Goal: Transaction & Acquisition: Purchase product/service

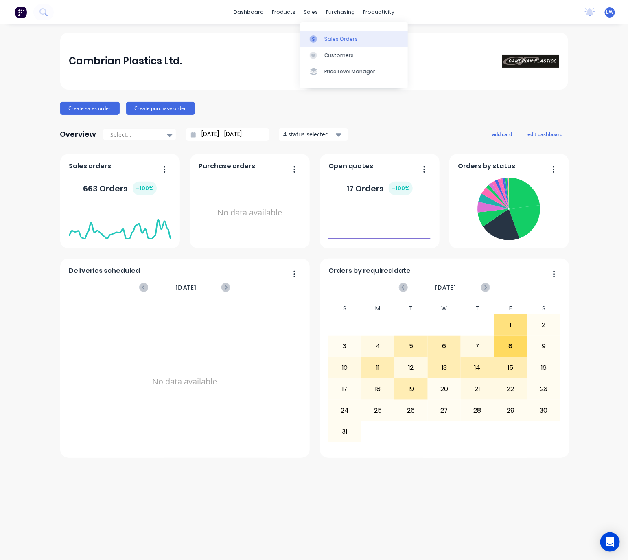
click at [319, 32] on link "Sales Orders" at bounding box center [354, 39] width 108 height 16
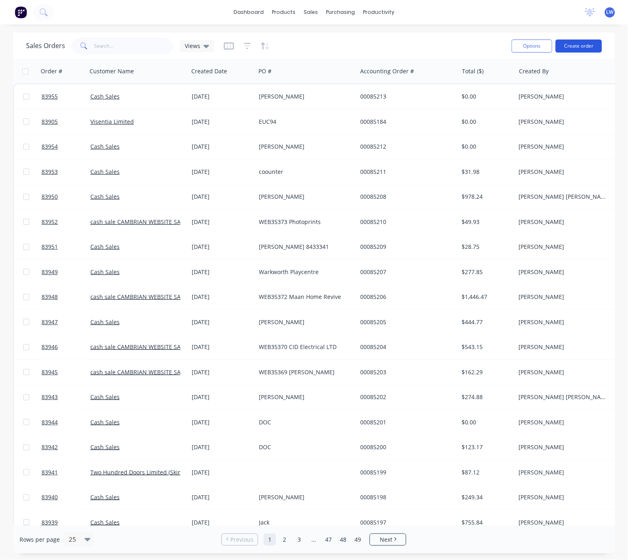
click at [577, 46] on button "Create order" at bounding box center [579, 45] width 46 height 13
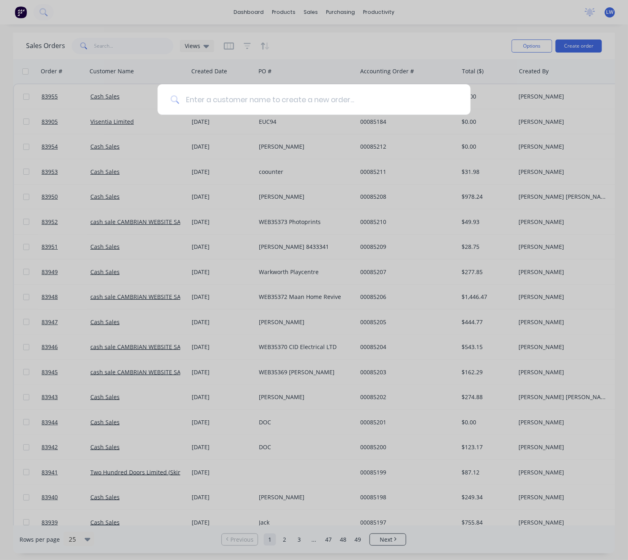
click at [220, 101] on input at bounding box center [318, 99] width 278 height 31
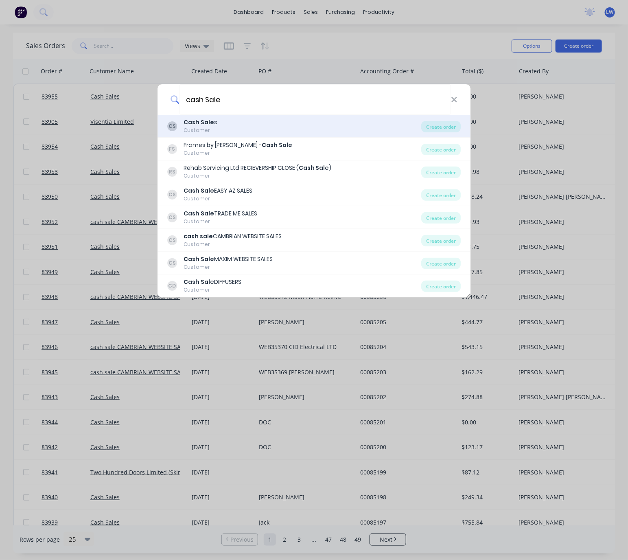
type input "cash Sale"
click at [267, 131] on div "CS Cash Sale s Customer" at bounding box center [294, 126] width 254 height 16
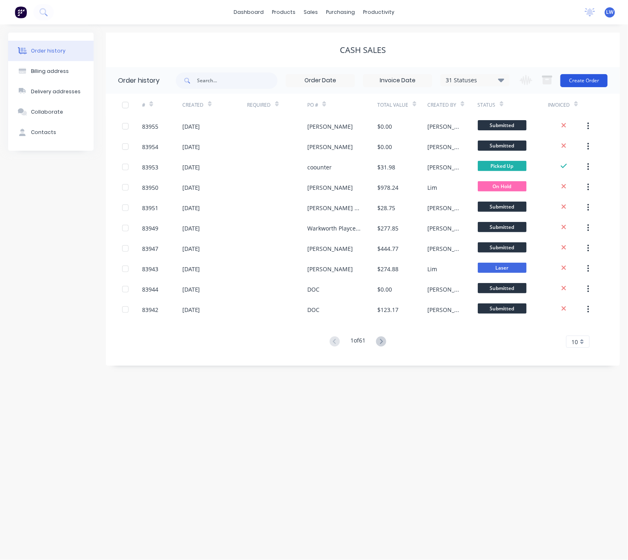
click at [597, 83] on button "Create Order" at bounding box center [584, 80] width 47 height 13
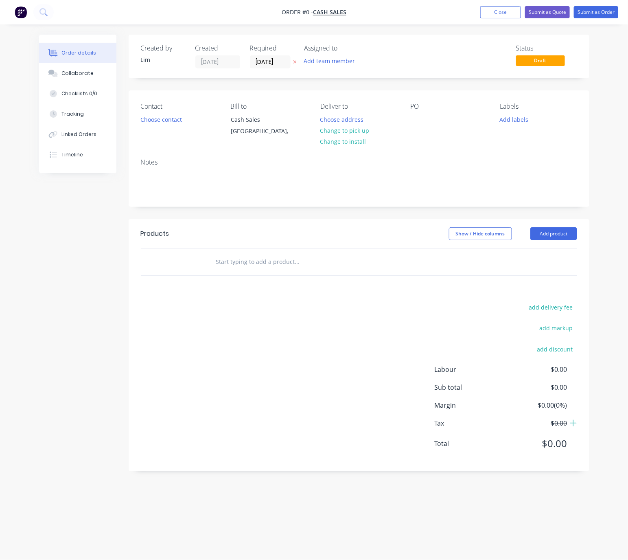
click at [297, 61] on button at bounding box center [295, 61] width 9 height 9
click at [173, 126] on div "Contact Choose contact" at bounding box center [179, 121] width 77 height 37
click at [173, 118] on button "Choose contact" at bounding box center [161, 119] width 50 height 11
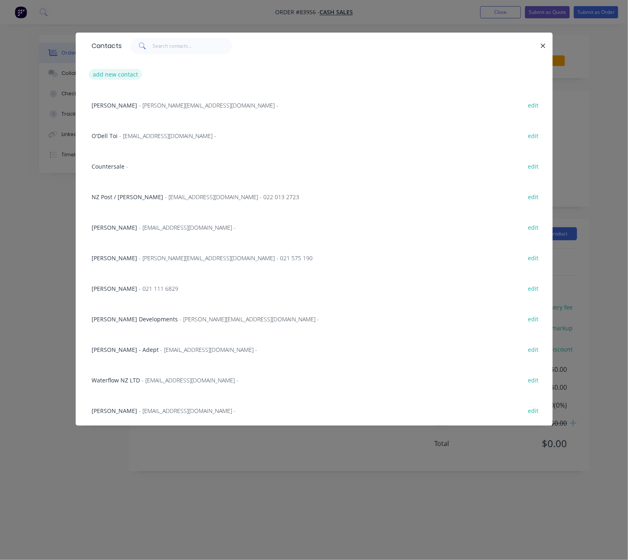
click at [126, 69] on button "add new contact" at bounding box center [116, 74] width 54 height 11
select select "NZ"
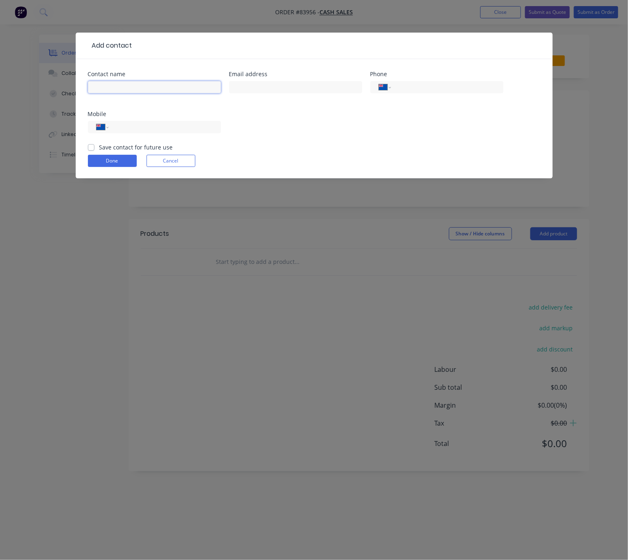
click at [134, 81] on input "text" at bounding box center [154, 87] width 133 height 12
type input "Jane Taylor"
click at [291, 88] on input "text" at bounding box center [295, 87] width 133 height 12
type input "jane_mcgill@xtra.co.nz"
click at [197, 117] on div "Mobile International Afghanistan Åland Islands Albania Algeria American Samoa A…" at bounding box center [154, 127] width 133 height 32
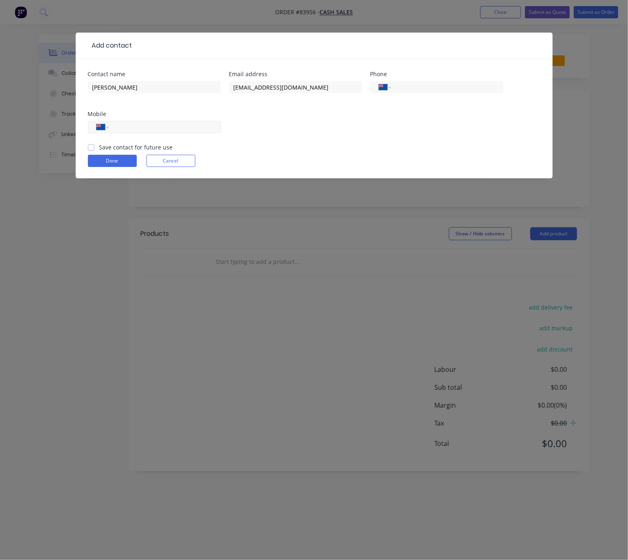
click at [197, 123] on div "International Afghanistan Åland Islands Albania Algeria American Samoa Andorra …" at bounding box center [154, 127] width 133 height 12
click at [156, 126] on input "tel" at bounding box center [163, 127] width 98 height 9
click at [177, 119] on div "International Afghanistan Åland Islands Albania Algeria American Samoa Andorra …" at bounding box center [154, 131] width 133 height 24
click at [178, 127] on input "tel" at bounding box center [163, 127] width 98 height 9
type input "027 281 7718"
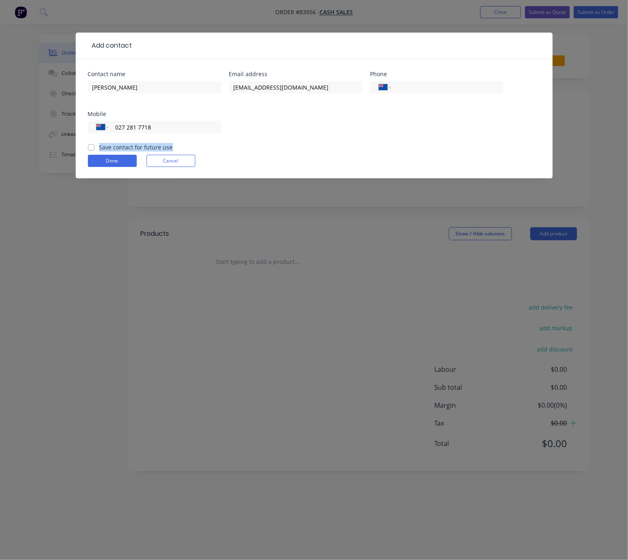
click at [92, 143] on div "Save contact for future use" at bounding box center [130, 147] width 85 height 9
click at [99, 146] on label "Save contact for future use" at bounding box center [136, 147] width 74 height 9
click at [90, 146] on input "Save contact for future use" at bounding box center [91, 147] width 7 height 8
checkbox input "true"
click at [120, 163] on button "Done" at bounding box center [112, 161] width 49 height 12
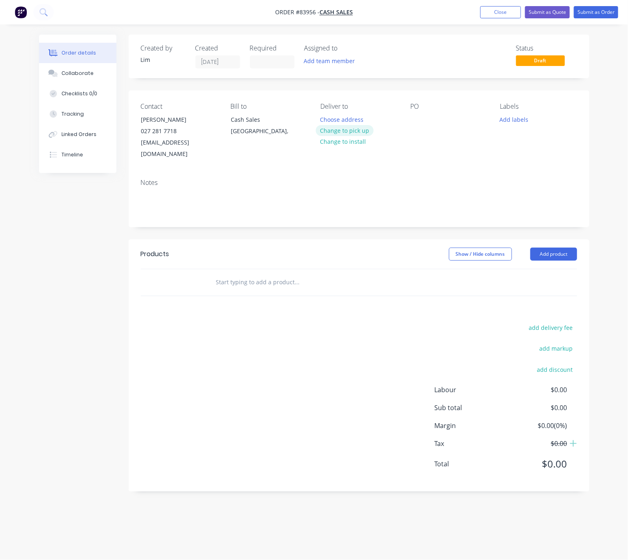
click at [364, 132] on button "Change to pick up" at bounding box center [345, 130] width 58 height 11
click at [418, 124] on div at bounding box center [416, 120] width 13 height 12
click at [520, 116] on button "Add labels" at bounding box center [514, 119] width 37 height 11
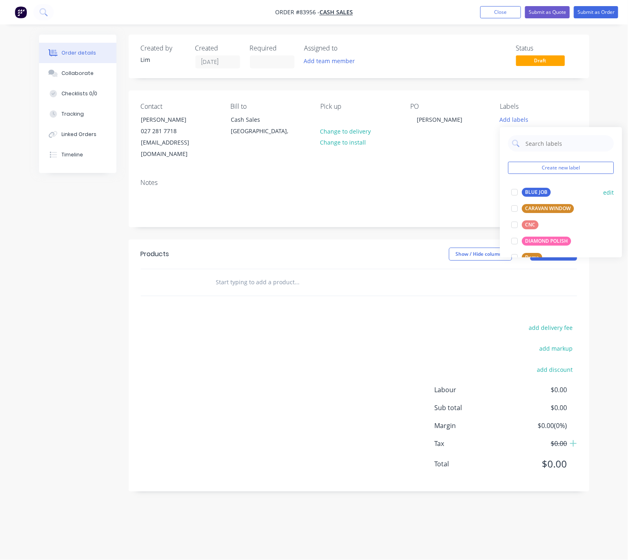
click at [534, 192] on div "BLUE JOB" at bounding box center [536, 192] width 29 height 9
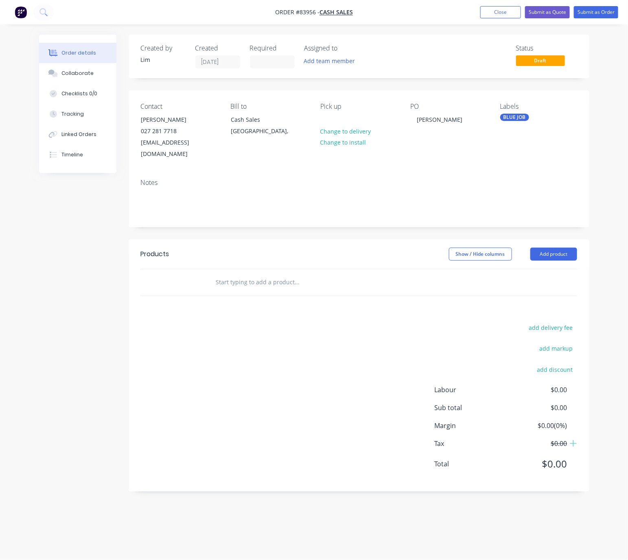
click at [424, 219] on div "Created by Lim Created 15/08/25 Required Assigned to Add team member Status Dra…" at bounding box center [359, 263] width 461 height 457
click at [571, 248] on button "Add product" at bounding box center [553, 254] width 47 height 13
click at [263, 274] on input "text" at bounding box center [297, 282] width 163 height 16
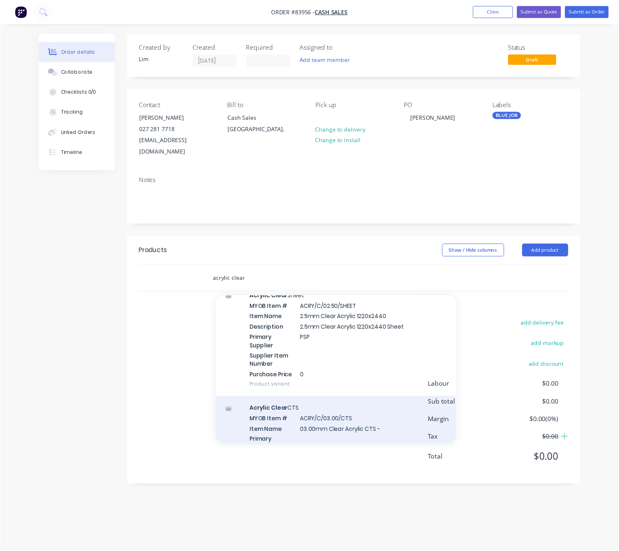
scroll to position [855, 0]
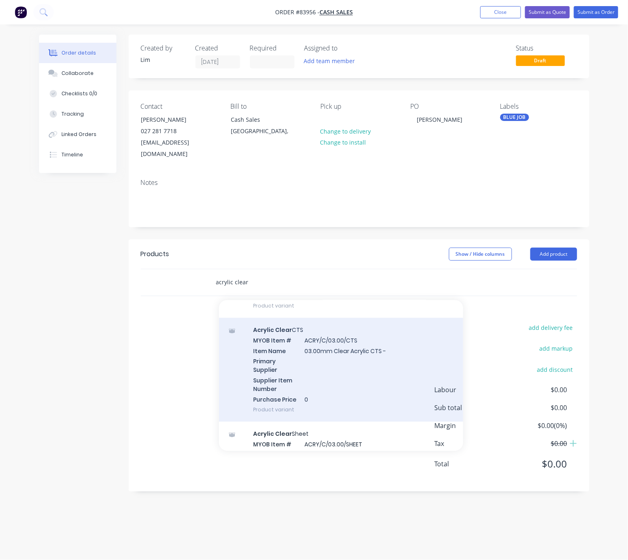
type input "acrylic clear"
click at [395, 373] on div "Acrylic Clear CTS MYOB Item # ACRY/C/03.00/CTS Item Name 03.00mm Clear Acrylic …" at bounding box center [341, 370] width 244 height 104
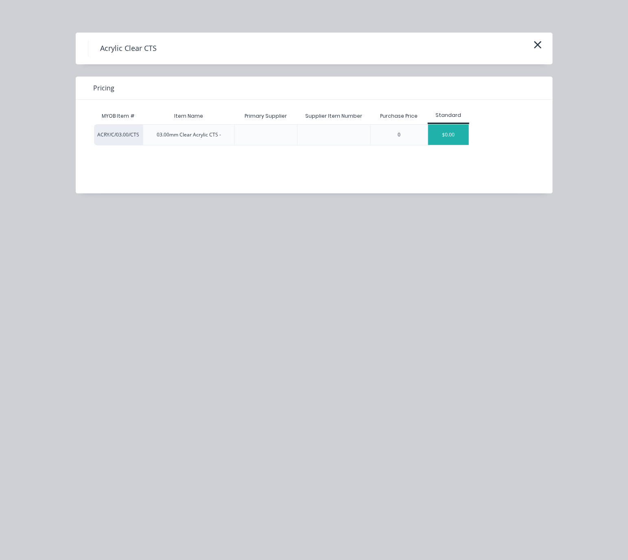
click at [449, 137] on div "$0.00" at bounding box center [448, 135] width 41 height 20
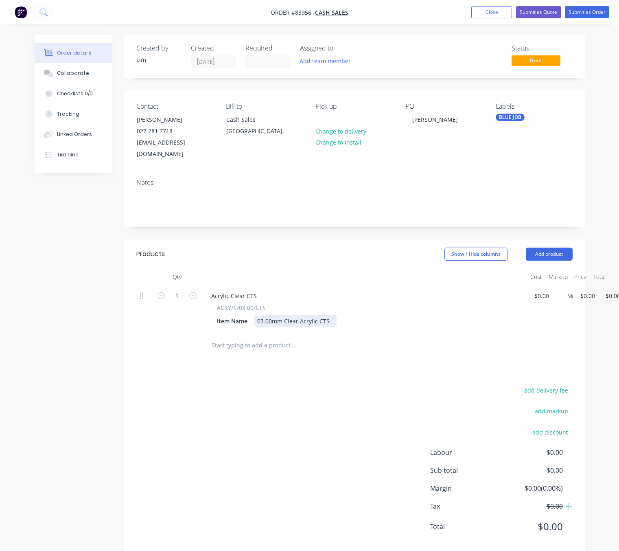
click at [334, 315] on div "03.00mm Clear Acrylic CTS -" at bounding box center [295, 321] width 83 height 12
drag, startPoint x: 344, startPoint y: 308, endPoint x: 339, endPoint y: 309, distance: 5.0
click at [339, 315] on div "03.00mm Clear Acrylic CTS - 1220 x 1220" at bounding box center [312, 321] width 116 height 12
click at [326, 397] on div "add delivery fee add markup add discount Labour $0.00 Sub total $0.00 Margin $0…" at bounding box center [354, 463] width 436 height 157
click at [573, 285] on div "1 Acrylic Clear CTS ACRY/C/03.00/CTS Item Name 03.00mm Clear Acrylic CTS - 1220…" at bounding box center [354, 308] width 436 height 47
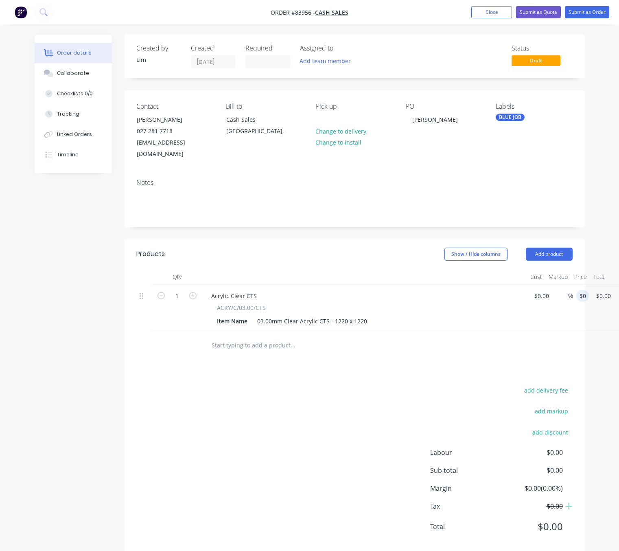
drag, startPoint x: 391, startPoint y: 349, endPoint x: 352, endPoint y: 300, distance: 61.9
click at [390, 349] on div "Products Show / Hide columns Add product Qty Cost Markup Price Total 1 Acrylic …" at bounding box center [354, 396] width 461 height 315
click at [585, 290] on input "0" at bounding box center [589, 296] width 19 height 12
type input "$137.13"
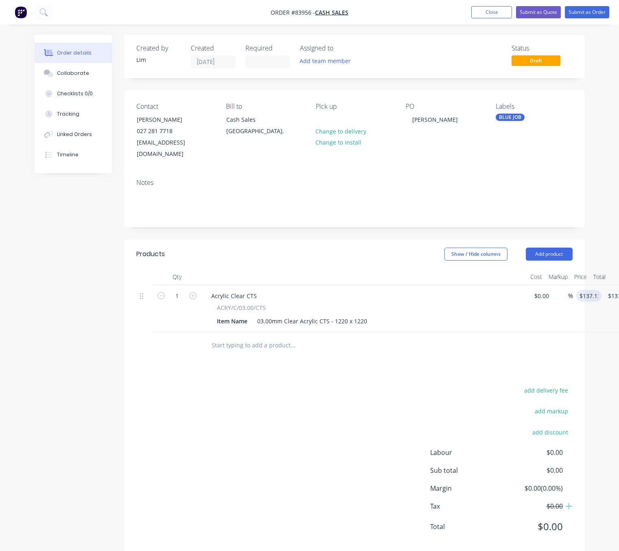
click at [307, 443] on div "add delivery fee add markup add discount Labour $0.00 Sub total $0.00 Margin $0…" at bounding box center [354, 463] width 436 height 157
click at [595, 10] on button "Submit as Order" at bounding box center [587, 12] width 44 height 12
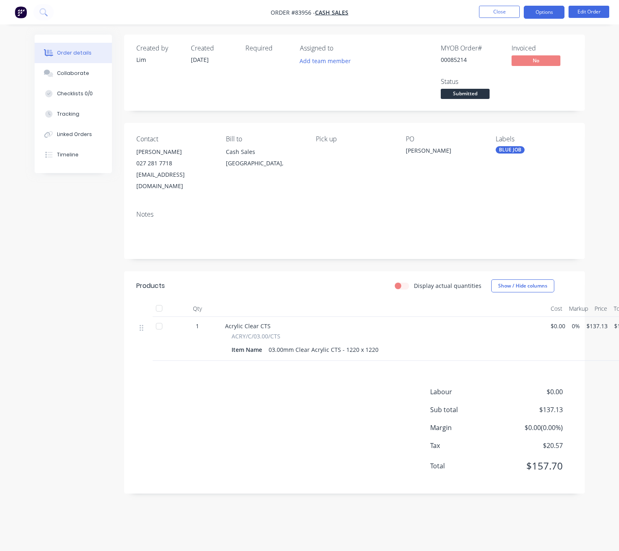
click at [556, 16] on button "Options" at bounding box center [544, 12] width 41 height 13
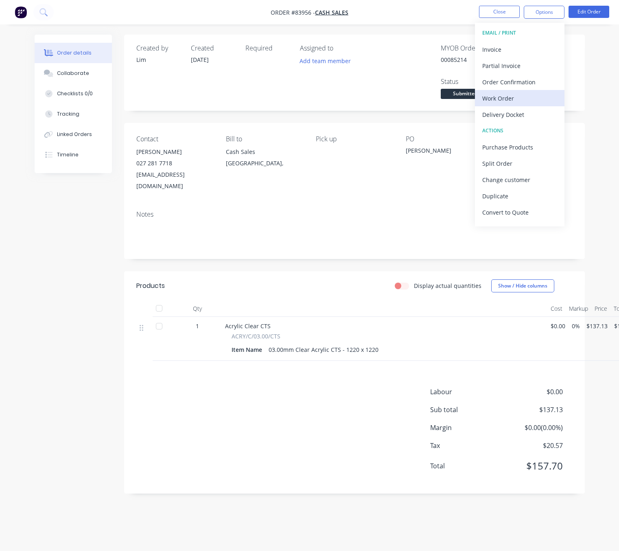
click at [518, 99] on div "Work Order" at bounding box center [519, 98] width 75 height 12
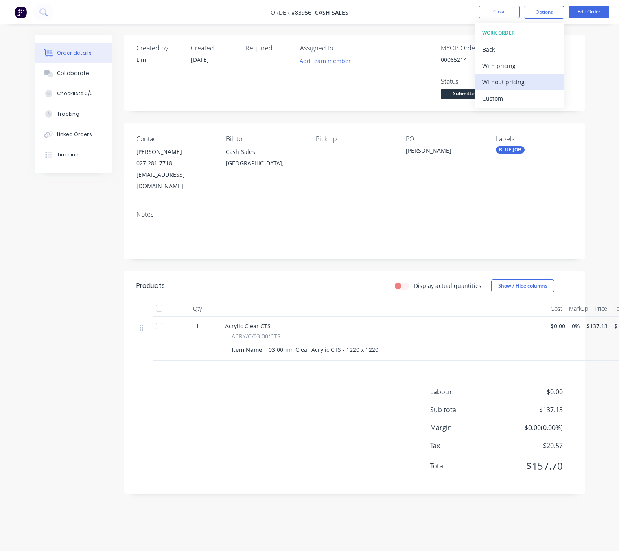
click at [524, 86] on div "Without pricing" at bounding box center [519, 82] width 75 height 12
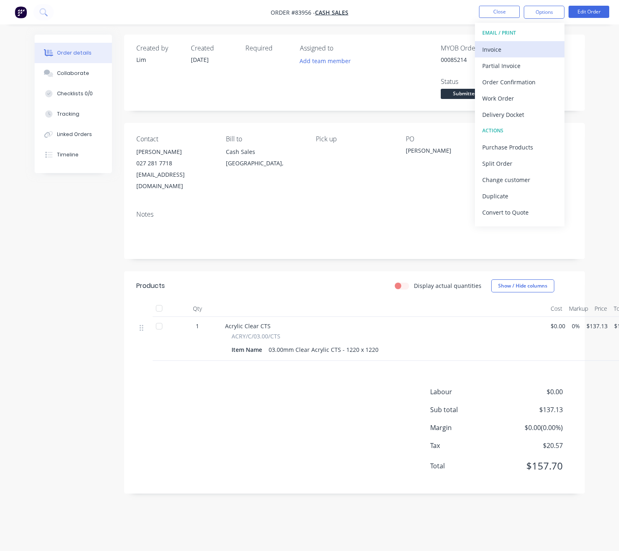
click at [527, 47] on div "Invoice" at bounding box center [519, 50] width 75 height 12
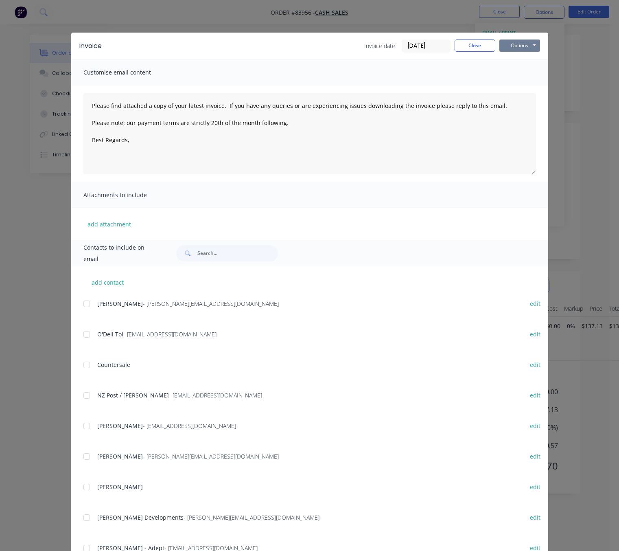
click at [532, 44] on button "Options" at bounding box center [520, 45] width 41 height 12
click at [530, 59] on button "Preview" at bounding box center [526, 59] width 52 height 13
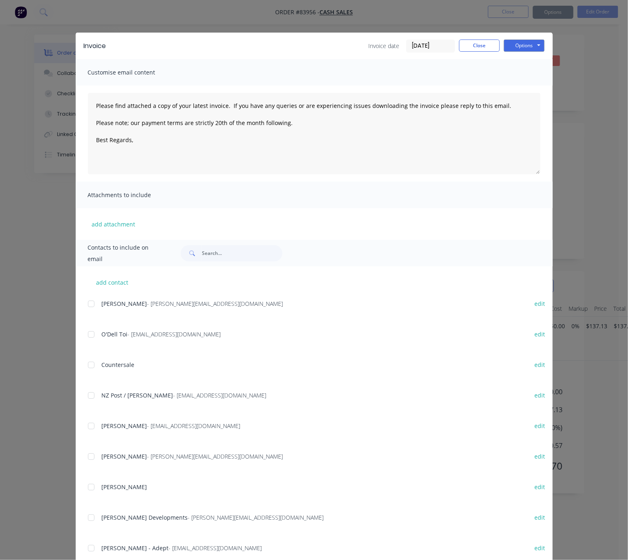
type textarea "Please find attached a copy of your latest invoice. If you have any queries or …"
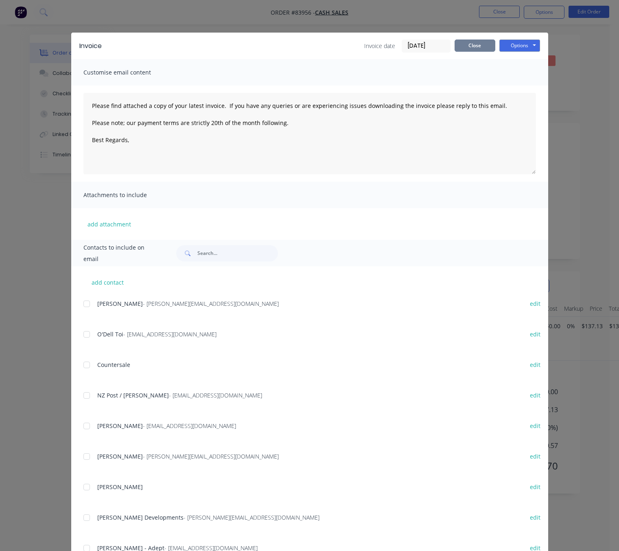
click at [484, 42] on button "Close" at bounding box center [475, 45] width 41 height 12
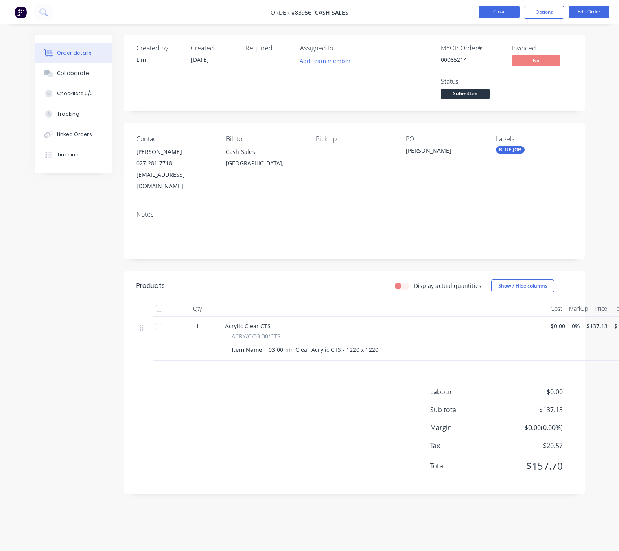
click at [509, 7] on button "Close" at bounding box center [499, 12] width 41 height 12
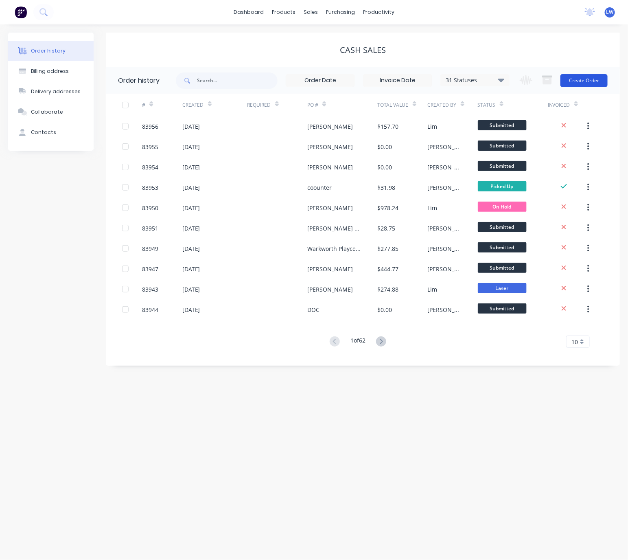
click at [590, 82] on button "Create Order" at bounding box center [584, 80] width 47 height 13
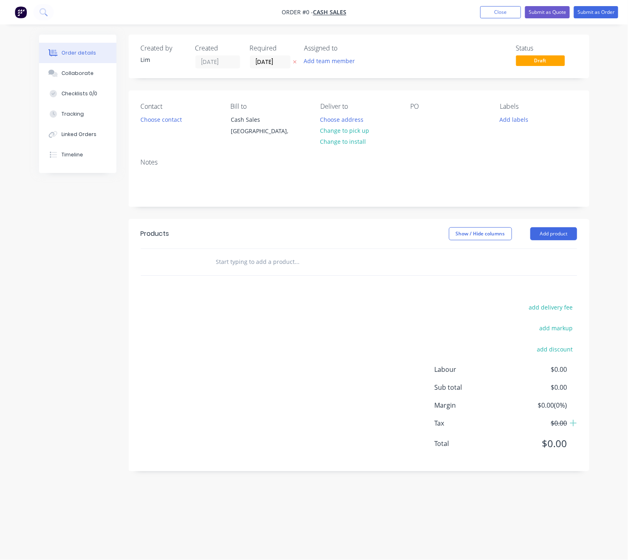
click at [296, 61] on icon at bounding box center [295, 61] width 4 height 5
click at [164, 121] on button "Choose contact" at bounding box center [161, 119] width 50 height 11
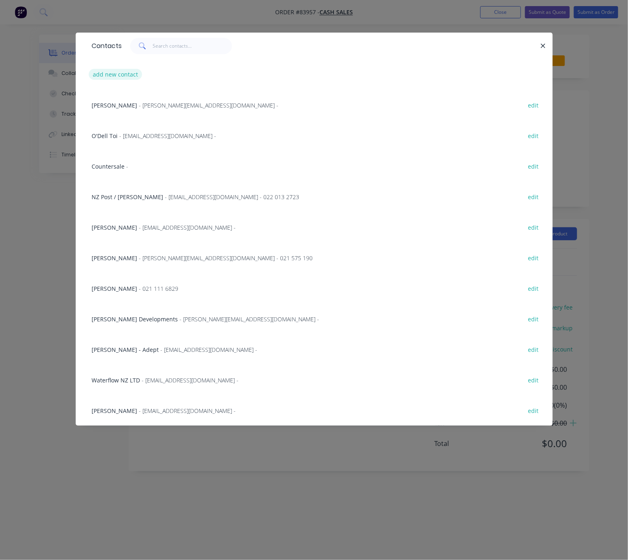
click at [133, 72] on button "add new contact" at bounding box center [116, 74] width 54 height 11
select select "NZ"
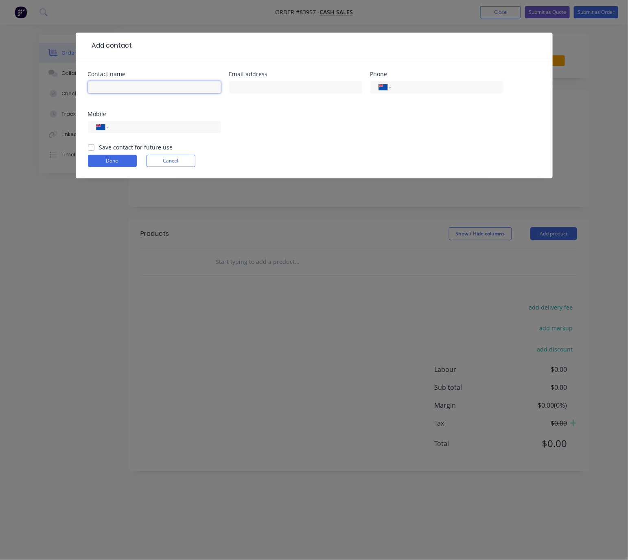
click at [133, 87] on input "text" at bounding box center [154, 87] width 133 height 12
type input "Rowan Yeoman"
click at [258, 85] on input "text" at bounding box center [295, 87] width 133 height 12
type input "o"
type input "rowanyeoman@gmail.com"
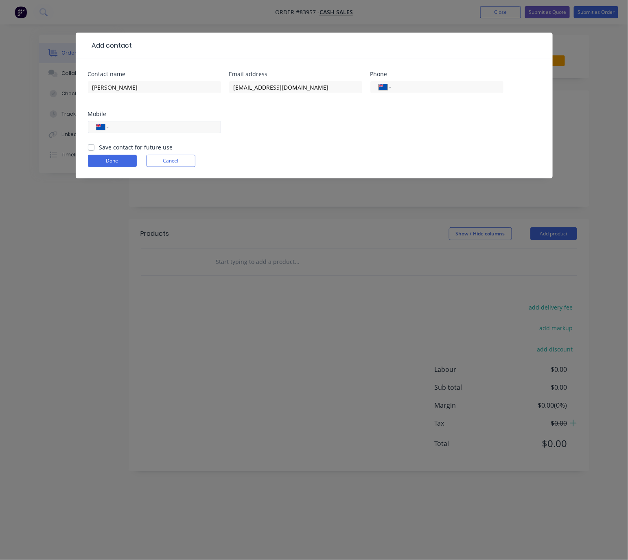
click at [188, 130] on input "tel" at bounding box center [163, 127] width 98 height 9
type input "021 110 2280"
drag, startPoint x: 90, startPoint y: 149, endPoint x: 94, endPoint y: 151, distance: 5.3
click at [99, 149] on label "Save contact for future use" at bounding box center [136, 147] width 74 height 9
click at [91, 149] on input "Save contact for future use" at bounding box center [91, 147] width 7 height 8
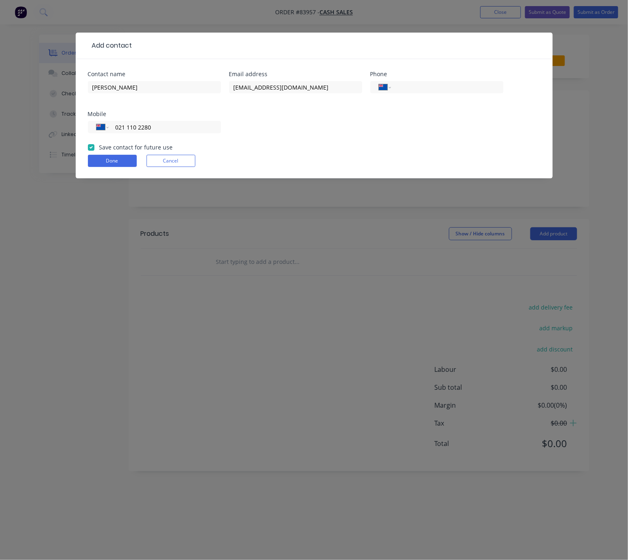
checkbox input "true"
click at [104, 159] on button "Done" at bounding box center [112, 161] width 49 height 12
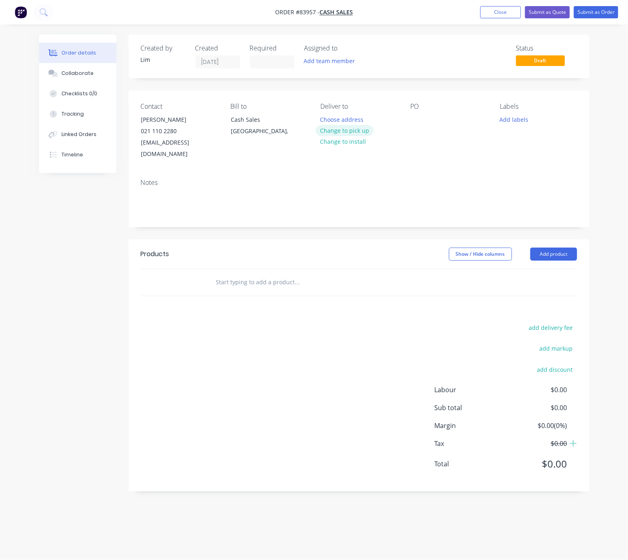
click at [344, 128] on button "Change to pick up" at bounding box center [345, 130] width 58 height 11
click at [419, 123] on div at bounding box center [416, 120] width 13 height 12
click at [522, 116] on button "Add labels" at bounding box center [514, 119] width 37 height 11
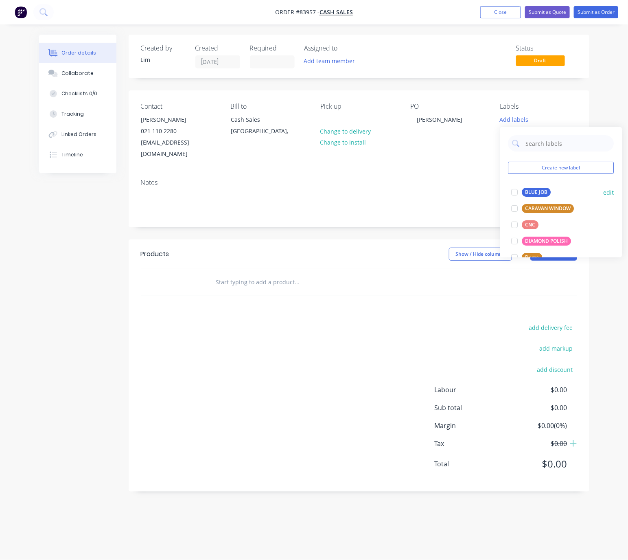
click at [533, 193] on div "BLUE JOB" at bounding box center [536, 192] width 29 height 9
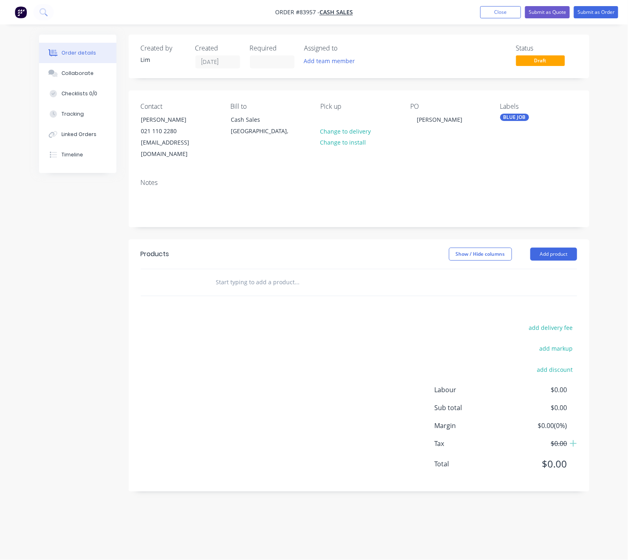
click at [361, 248] on div "Show / Hide columns Add product" at bounding box center [405, 254] width 344 height 13
click at [557, 248] on button "Add product" at bounding box center [553, 254] width 47 height 13
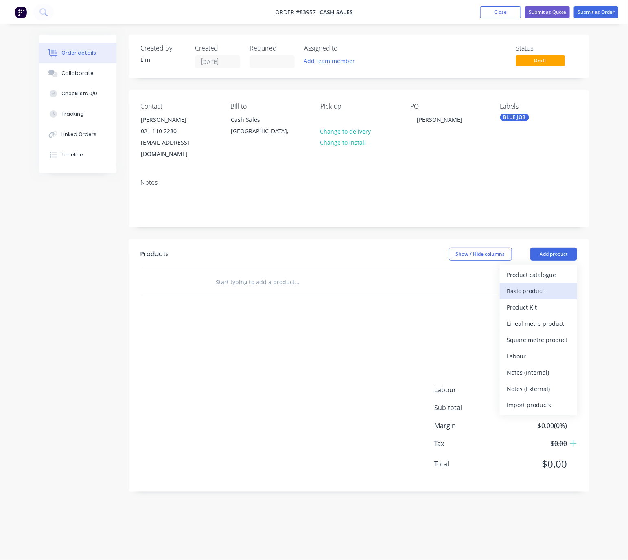
click at [541, 285] on div "Basic product" at bounding box center [538, 291] width 63 height 12
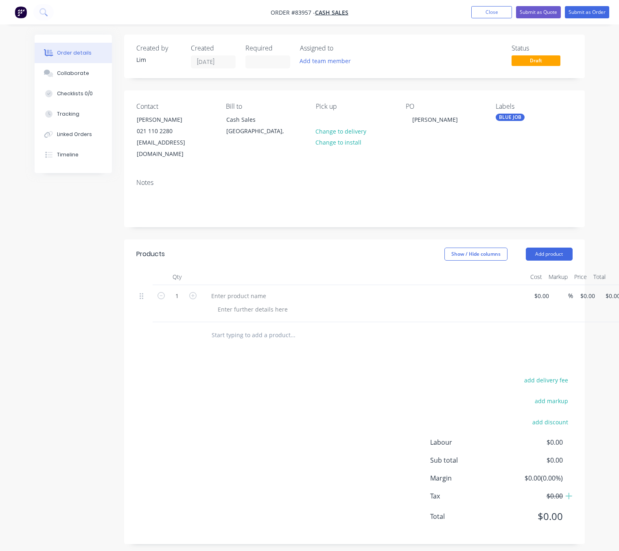
scroll to position [0, 24]
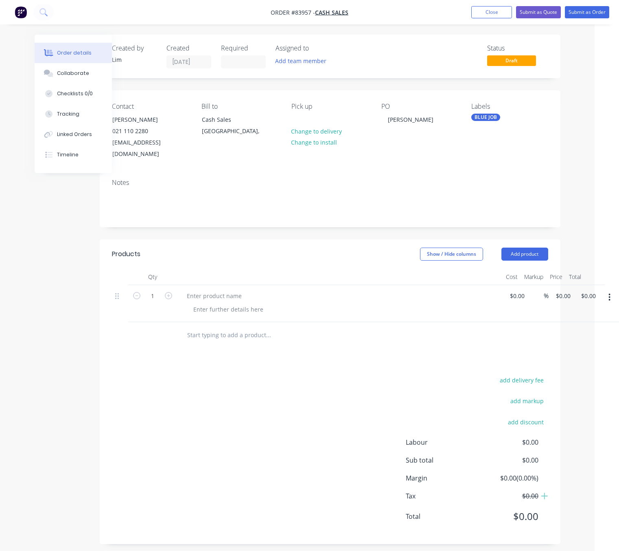
click at [606, 290] on button "button" at bounding box center [609, 297] width 19 height 15
click at [578, 345] on div "Delete" at bounding box center [581, 351] width 63 height 12
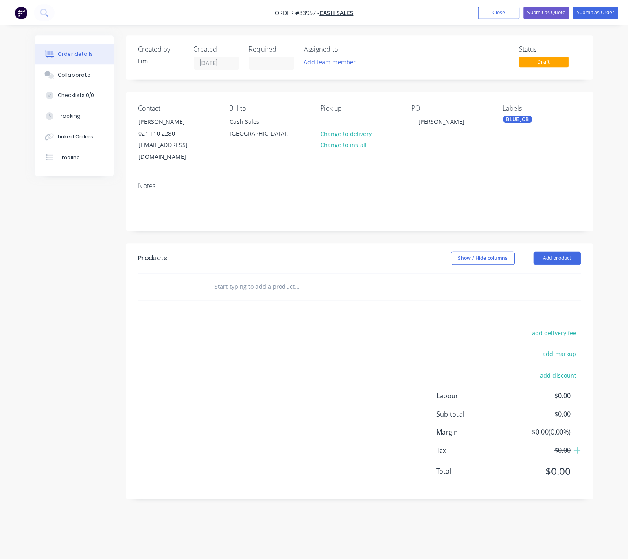
scroll to position [0, 0]
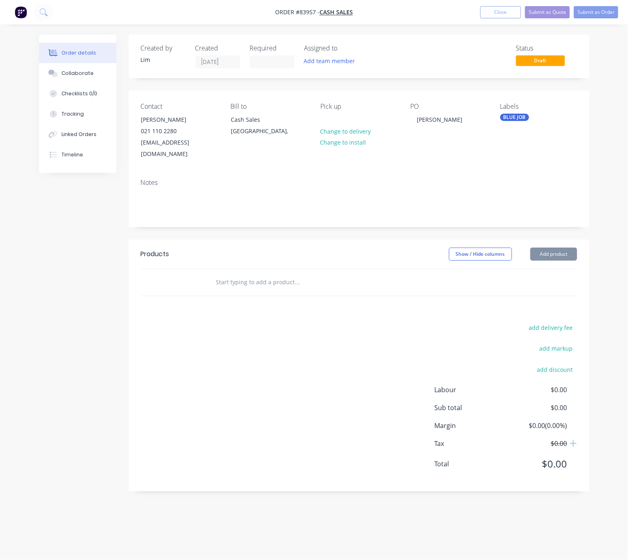
click at [245, 279] on input "text" at bounding box center [297, 282] width 163 height 16
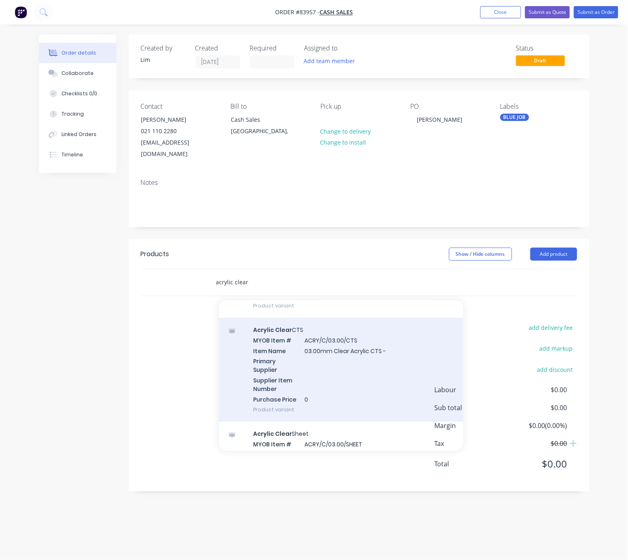
scroll to position [794, 0]
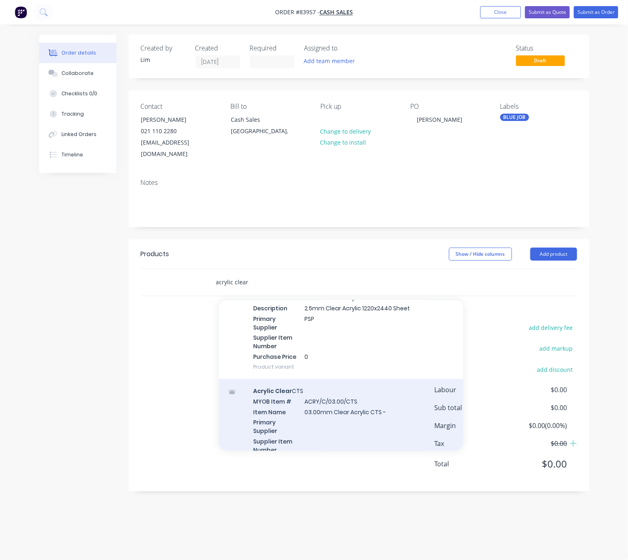
type input "acrylic clear"
click at [400, 412] on div "Acrylic Clear CTS MYOB Item # ACRY/C/03.00/CTS Item Name 03.00mm Clear Acrylic …" at bounding box center [341, 431] width 244 height 104
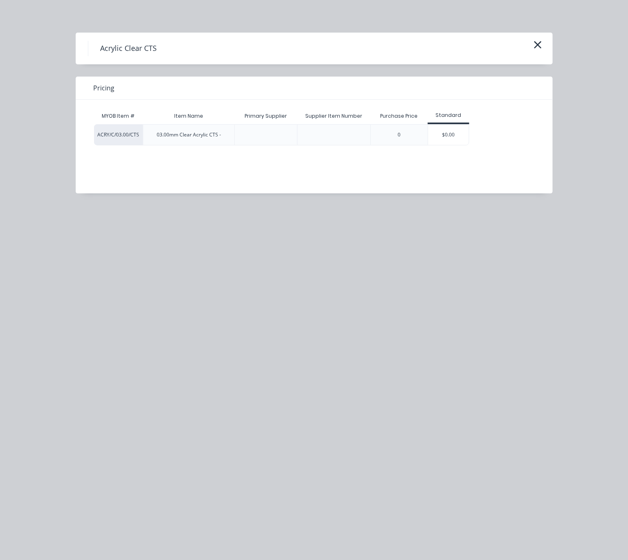
click at [452, 142] on div "$0.00" at bounding box center [448, 135] width 41 height 20
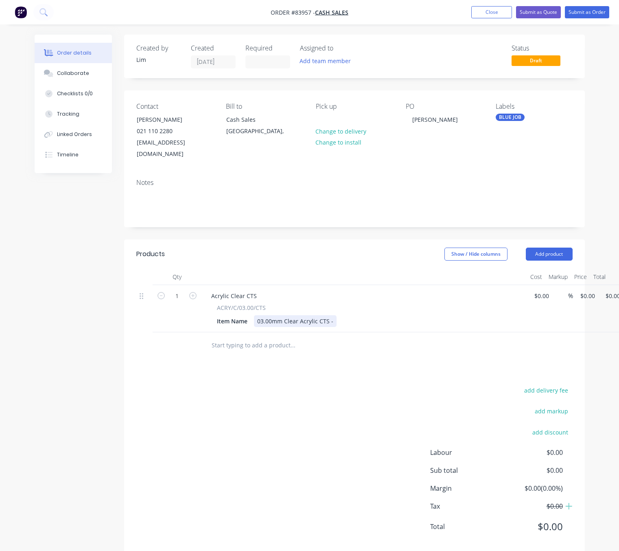
click at [332, 315] on div "03.00mm Clear Acrylic CTS -" at bounding box center [295, 321] width 83 height 12
click at [312, 396] on div "add delivery fee add markup add discount Labour $0.00 Sub total $0.00 Margin $0…" at bounding box center [354, 463] width 436 height 157
drag, startPoint x: 590, startPoint y: 285, endPoint x: 612, endPoint y: 290, distance: 22.6
click at [573, 285] on div "1 Acrylic Clear CTS ACRY/C/03.00/CTS Item Name 03.00mm Clear Acrylic CTS - 1058…" at bounding box center [354, 308] width 436 height 47
type input "$29.73"
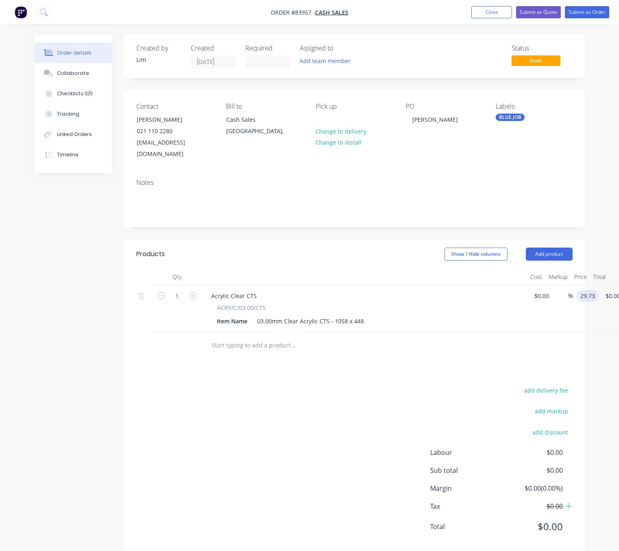
type input "$29.73"
click at [333, 393] on div "add delivery fee add markup add discount Labour $0.00 Sub total $29.73 Margin $…" at bounding box center [354, 463] width 436 height 157
click at [589, 11] on button "Submit as Order" at bounding box center [587, 12] width 44 height 12
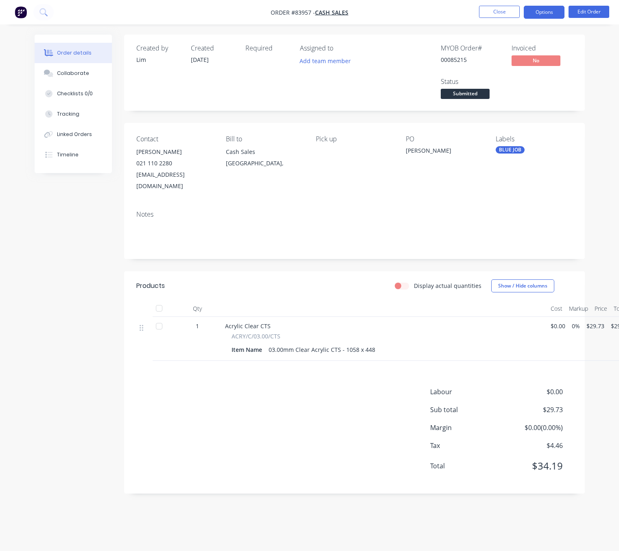
click at [543, 15] on button "Options" at bounding box center [544, 12] width 41 height 13
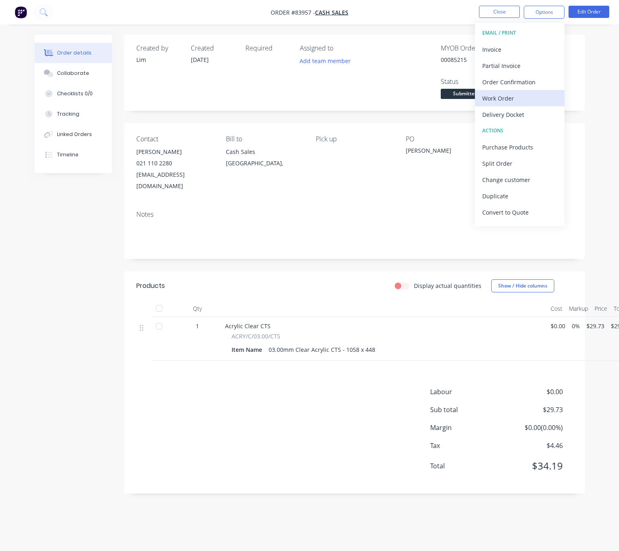
click at [515, 94] on div "Work Order" at bounding box center [519, 98] width 75 height 12
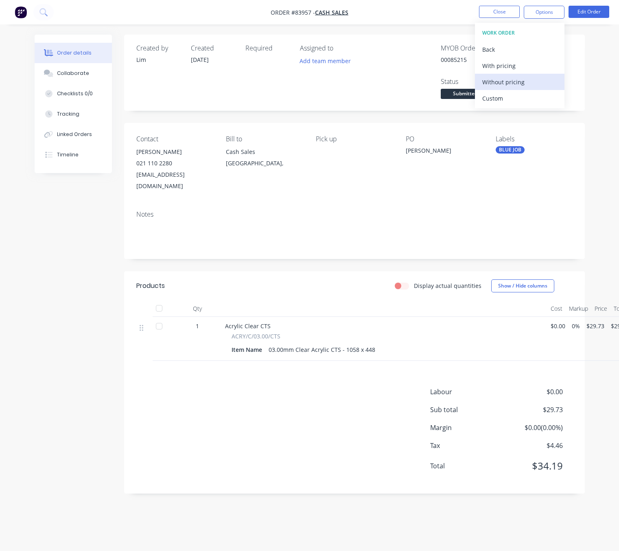
click at [522, 76] on div "Without pricing" at bounding box center [519, 82] width 75 height 12
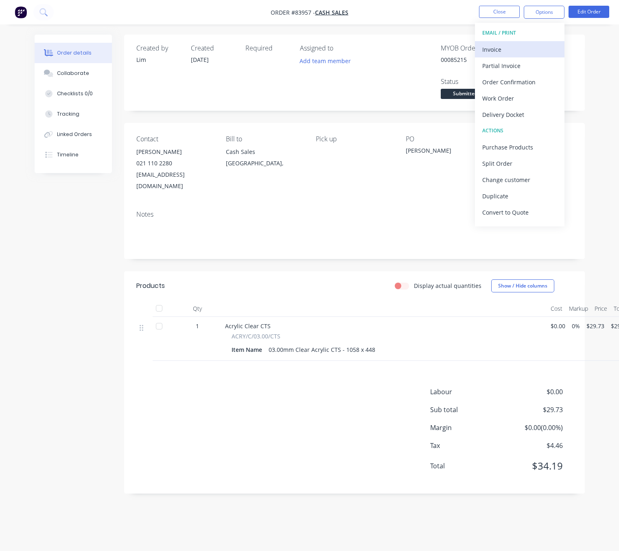
click at [515, 43] on button "Invoice" at bounding box center [520, 49] width 90 height 16
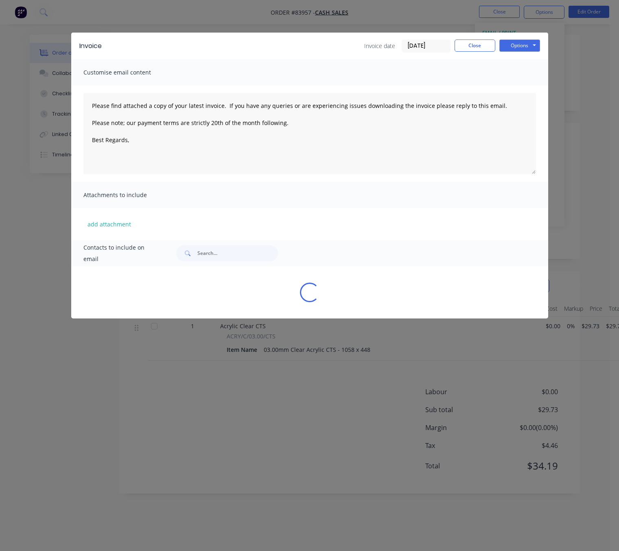
click at [528, 52] on div "Options Preview Print Email" at bounding box center [520, 45] width 41 height 13
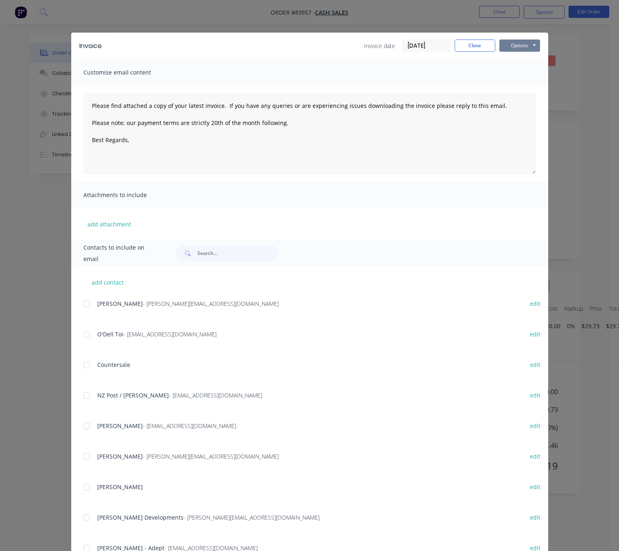
click at [524, 44] on button "Options" at bounding box center [520, 45] width 41 height 12
click at [528, 60] on button "Preview" at bounding box center [526, 59] width 52 height 13
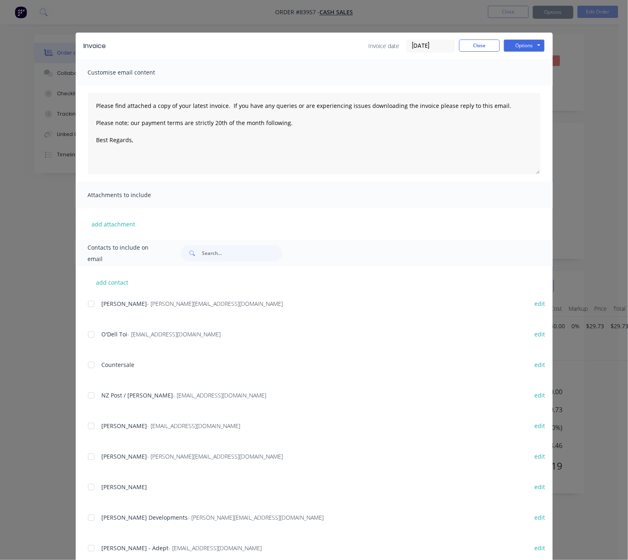
type textarea "Please find attached a copy of your latest invoice. If you have any queries or …"
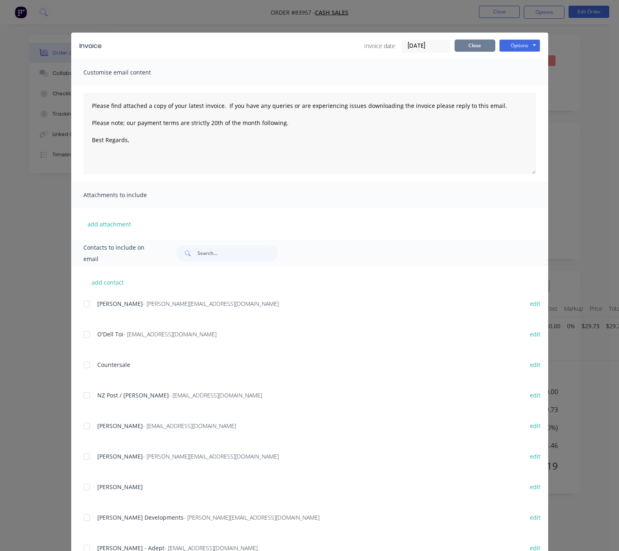
click at [477, 43] on button "Close" at bounding box center [475, 45] width 41 height 12
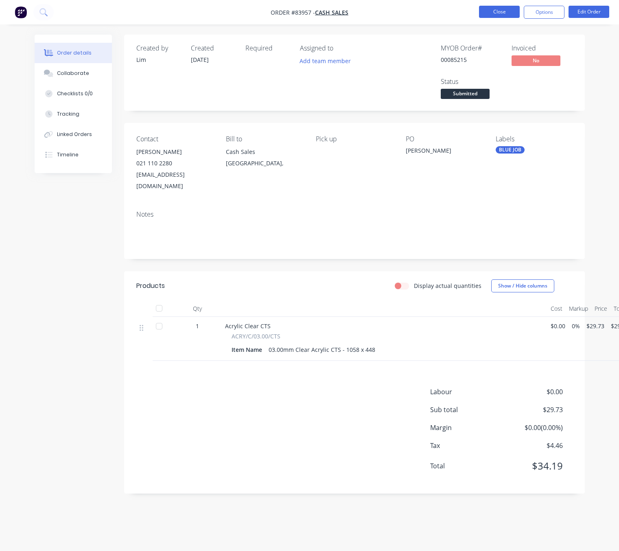
click at [489, 11] on button "Close" at bounding box center [499, 12] width 41 height 12
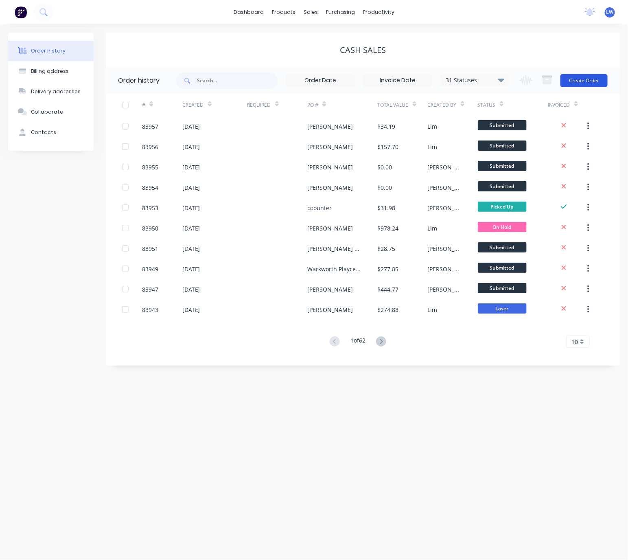
click at [590, 82] on button "Create Order" at bounding box center [584, 80] width 47 height 13
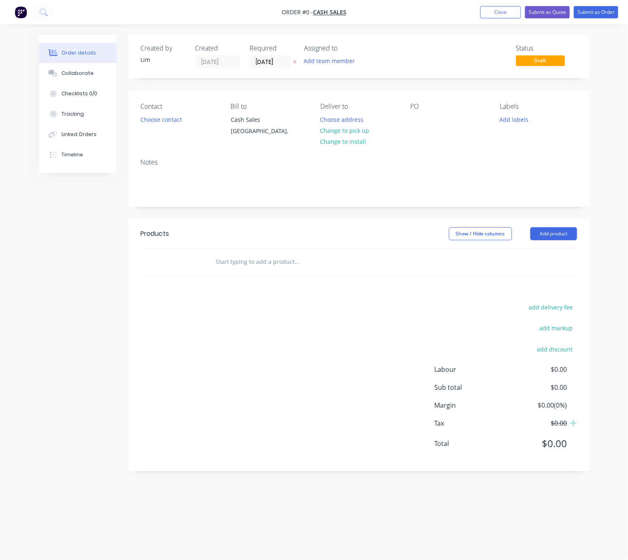
click at [296, 64] on button at bounding box center [295, 61] width 9 height 9
click at [158, 120] on button "Choose contact" at bounding box center [161, 119] width 50 height 11
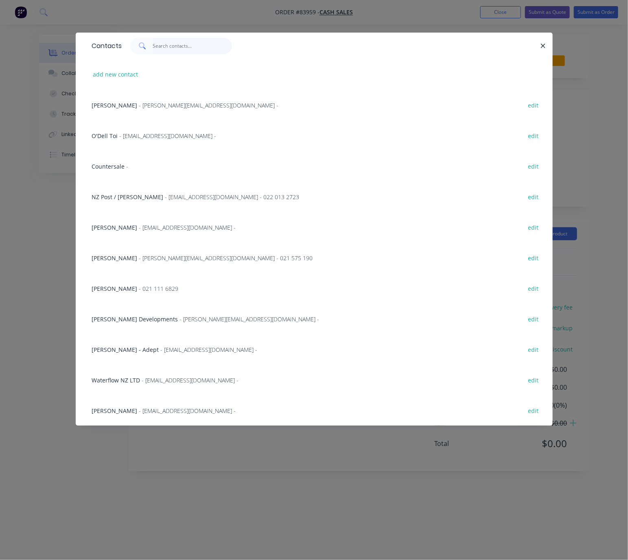
click at [177, 43] on input "text" at bounding box center [192, 46] width 79 height 16
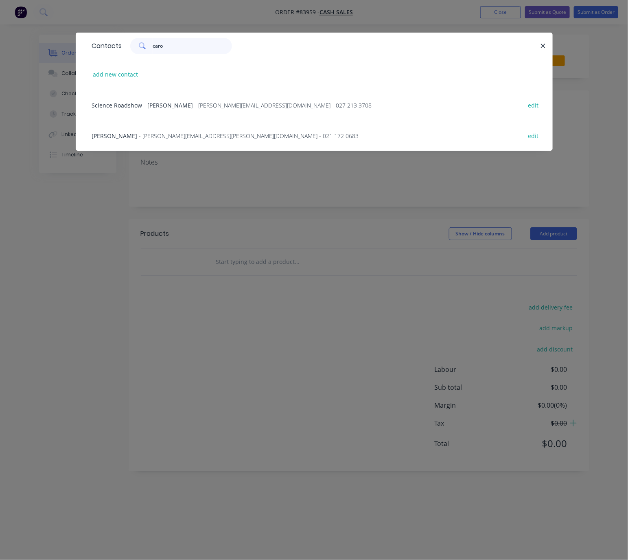
type input "caro"
click at [165, 137] on span "- caroline.percy@aro.co.nz - 021 172 0683" at bounding box center [249, 136] width 220 height 8
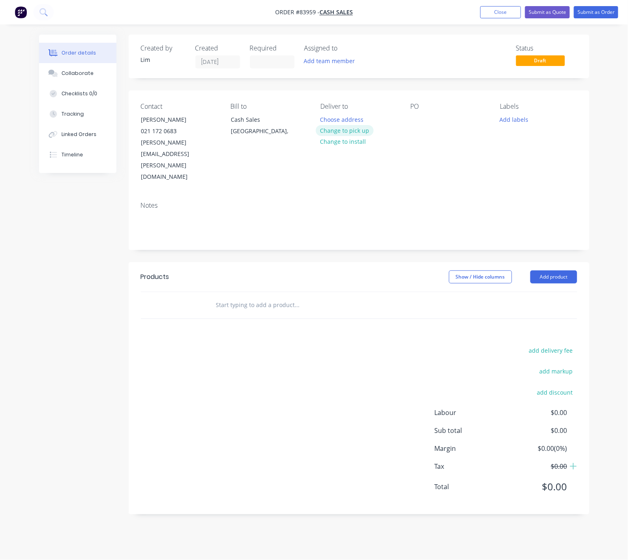
click at [364, 131] on button "Change to pick up" at bounding box center [345, 130] width 58 height 11
click at [420, 120] on div at bounding box center [416, 120] width 13 height 12
click at [417, 215] on div "Notes" at bounding box center [359, 222] width 461 height 55
click at [522, 121] on button "Add labels" at bounding box center [514, 119] width 37 height 11
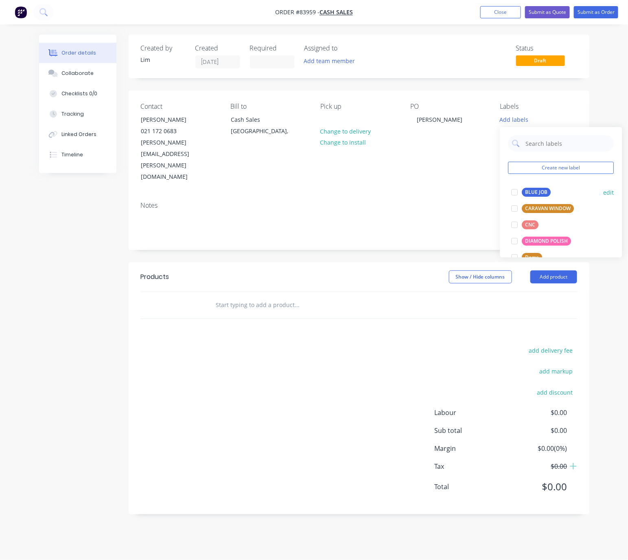
click at [532, 190] on div "BLUE JOB" at bounding box center [536, 192] width 29 height 9
click at [382, 262] on header "Products Show / Hide columns Add product" at bounding box center [359, 276] width 461 height 29
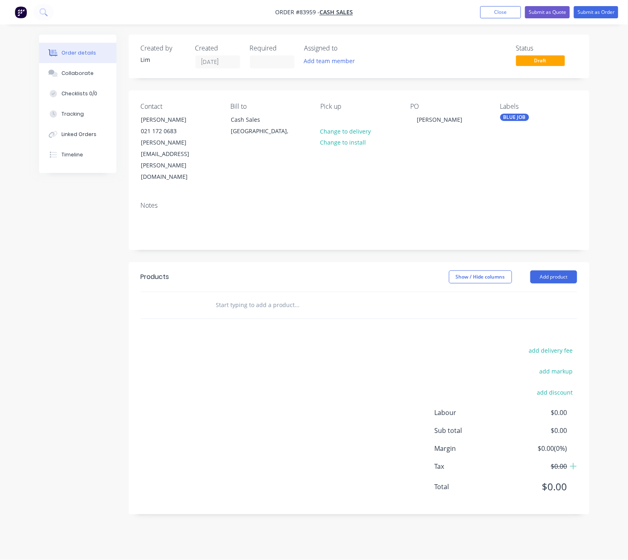
click at [98, 310] on div "Created by Lim Created 15/08/25 Required Assigned to Add team member Status Dra…" at bounding box center [314, 281] width 550 height 492
click at [269, 297] on input "text" at bounding box center [297, 305] width 163 height 16
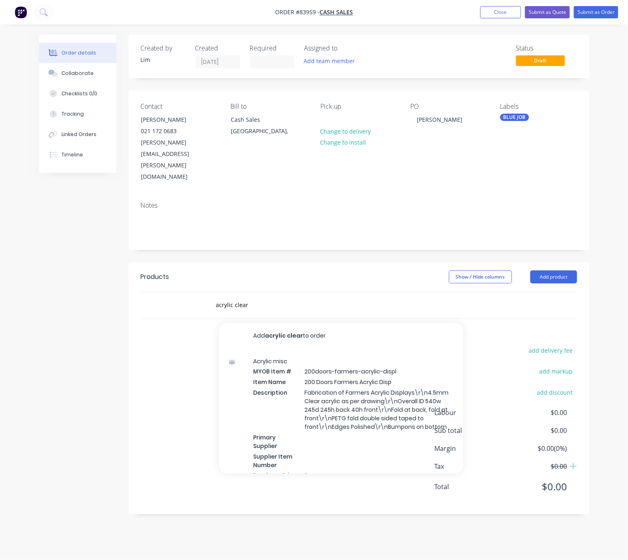
click at [215, 297] on div "acrylic clear Add acrylic clear to order Acrylic misc MYOB Item # 200doors-farm…" at bounding box center [331, 305] width 244 height 16
click at [222, 297] on input "acrylic clear" at bounding box center [297, 305] width 163 height 16
click at [219, 297] on input "acrylic clear" at bounding box center [297, 305] width 163 height 16
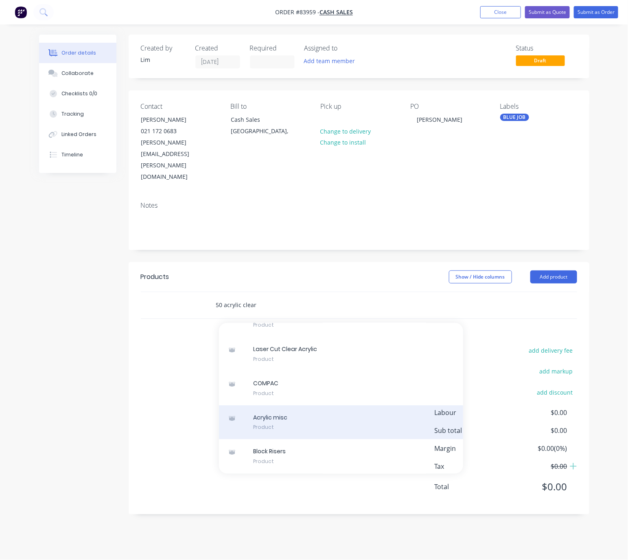
scroll to position [839, 0]
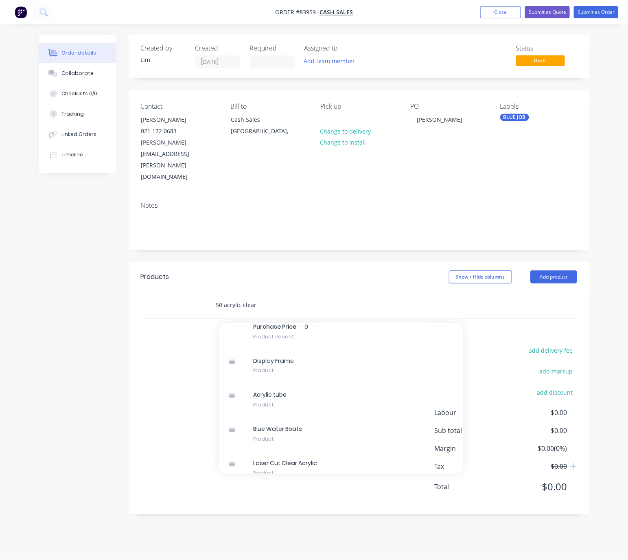
drag, startPoint x: 248, startPoint y: 272, endPoint x: 213, endPoint y: 277, distance: 35.8
click at [213, 297] on div "50 acrylic clear Add 50 acrylic clear to order Blue Water Boats MYOB Item # BWB…" at bounding box center [331, 305] width 244 height 16
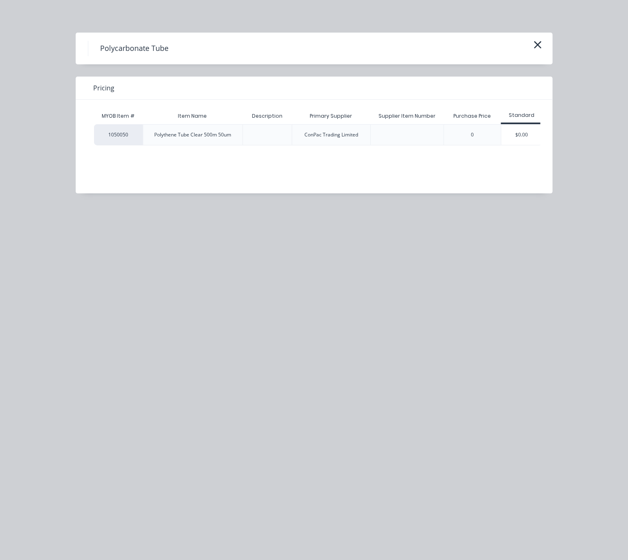
click at [539, 39] on icon "button" at bounding box center [538, 44] width 9 height 11
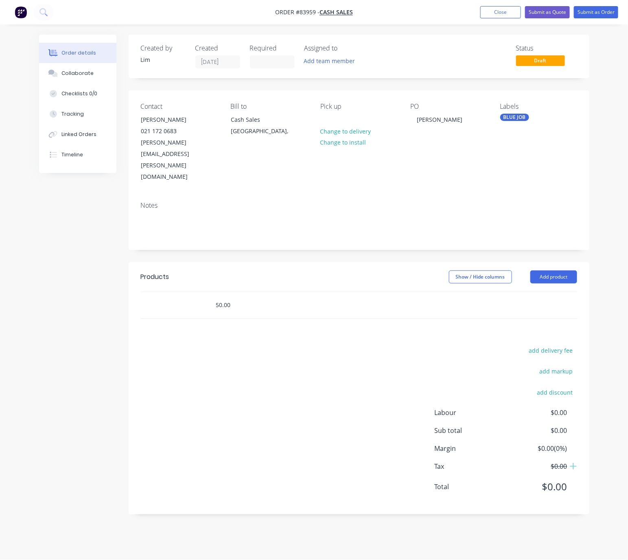
click at [230, 297] on input "50.00" at bounding box center [297, 305] width 163 height 16
click at [234, 297] on input "50.00" at bounding box center [297, 305] width 163 height 16
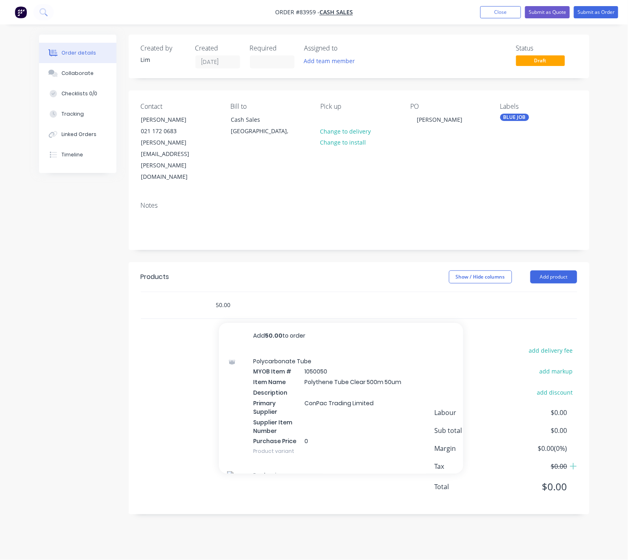
click at [220, 297] on input "50.00" at bounding box center [297, 305] width 163 height 16
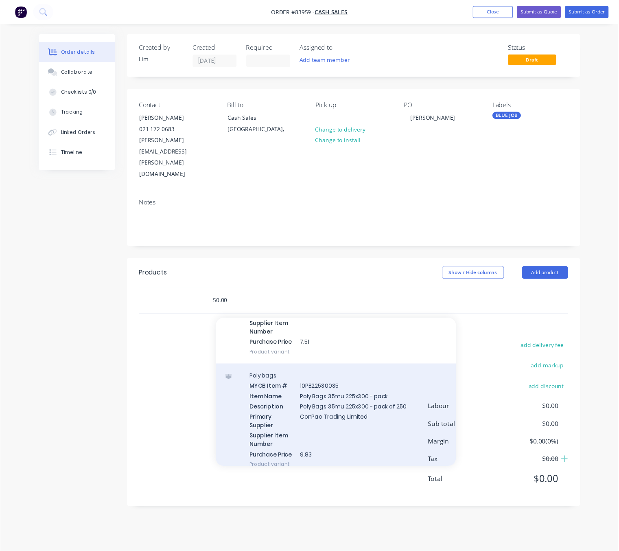
scroll to position [672, 0]
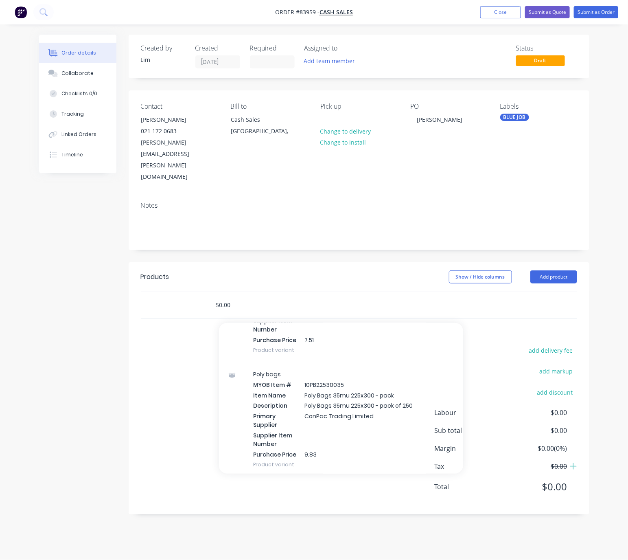
click at [235, 297] on input "50.00" at bounding box center [297, 305] width 163 height 16
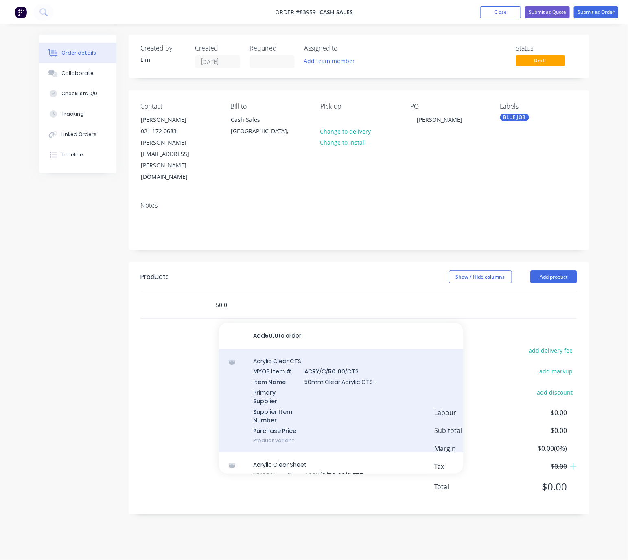
type input "50.0"
click at [338, 354] on div "Acrylic Clear CTS MYOB Item # ACRY/C/ 50.0 0/CTS Item Name 50mm Clear Acrylic C…" at bounding box center [341, 401] width 244 height 104
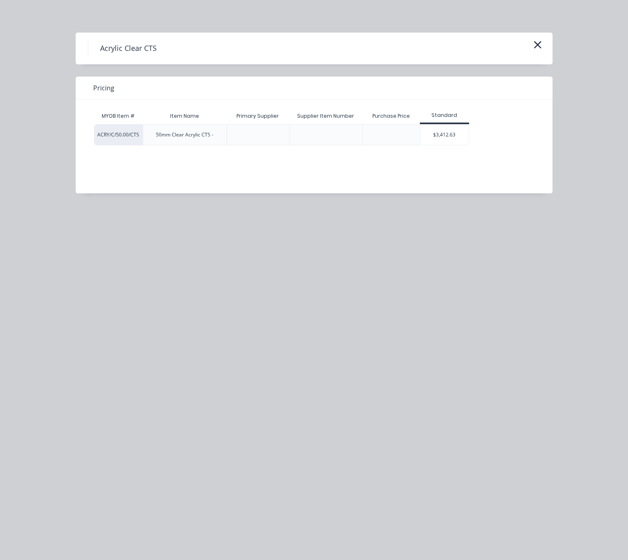
click at [464, 122] on div "Standard" at bounding box center [445, 116] width 50 height 16
click at [460, 136] on div "$3,412.63" at bounding box center [445, 135] width 49 height 20
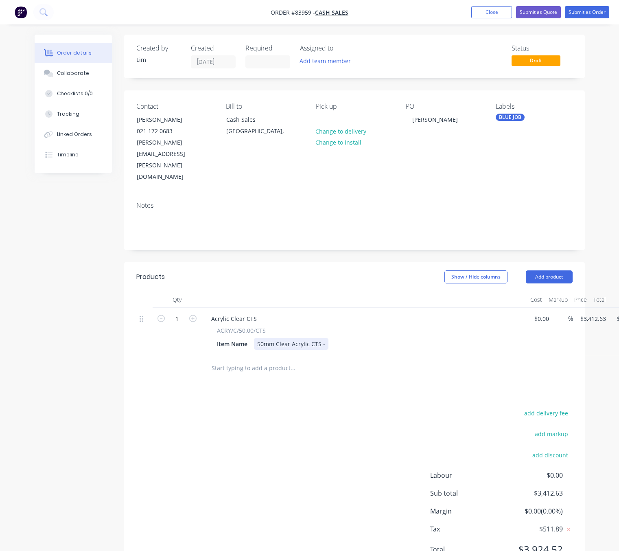
click at [325, 338] on div "50mm Clear Acrylic CTS -" at bounding box center [291, 344] width 75 height 12
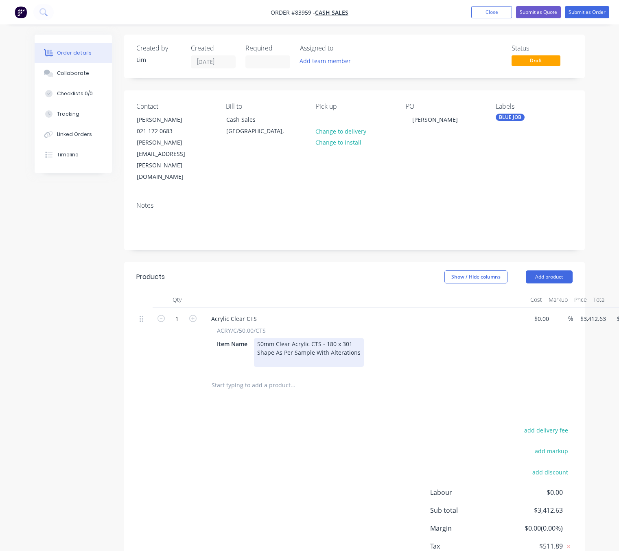
click at [355, 338] on div "50mm Clear Acrylic CTS - 180 x 301 Shape As Per Sample With Alterations" at bounding box center [309, 352] width 110 height 29
click at [258, 338] on div "50mm Clear Acrylic CTS - 180 x 301 Shape As Per Sample With Alterations Each st…" at bounding box center [309, 352] width 110 height 29
click at [320, 338] on div "50mm Clear Acrylic CTS - 180 x 301 Shape As Per Sample With Alterations - Each …" at bounding box center [309, 352] width 110 height 29
click at [366, 338] on div "50mm Clear Acrylic CTS - 180 x 301 Shape As Per Sample With Alterations - Each …" at bounding box center [316, 352] width 124 height 29
drag, startPoint x: 370, startPoint y: 328, endPoint x: 523, endPoint y: 351, distance: 154.0
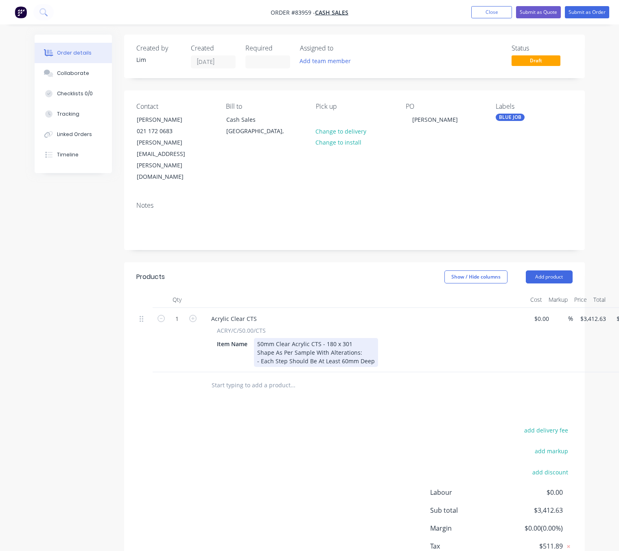
click at [371, 338] on div "50mm Clear Acrylic CTS - 180 x 301 Shape As Per Sample With Alterations: - Each…" at bounding box center [316, 352] width 124 height 29
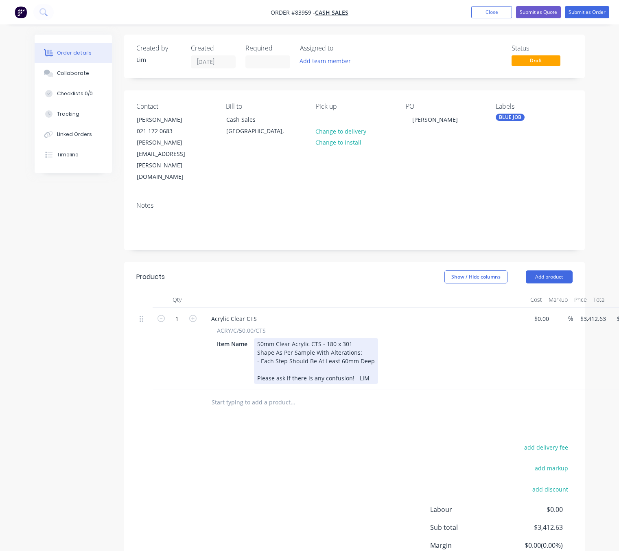
click at [277, 345] on div "50mm Clear Acrylic CTS - 180 x 301 Shape As Per Sample With Alterations: - Each…" at bounding box center [316, 361] width 124 height 46
click at [289, 343] on div "50mm Clear Acrylic CTS - 180 x 301 Shape As Per Sample With Alterations: - Each…" at bounding box center [316, 361] width 124 height 46
click at [296, 342] on div "50mm Clear Acrylic CTS - 180 x 301 Shape As Per Sample With Alterations: - Each…" at bounding box center [316, 361] width 124 height 46
drag, startPoint x: 311, startPoint y: 344, endPoint x: 316, endPoint y: 344, distance: 5.8
click at [311, 344] on div "50mm Clear Acrylic CTS - 180 x 301 Shape As Per Sample With Alterations: - Each…" at bounding box center [316, 361] width 124 height 46
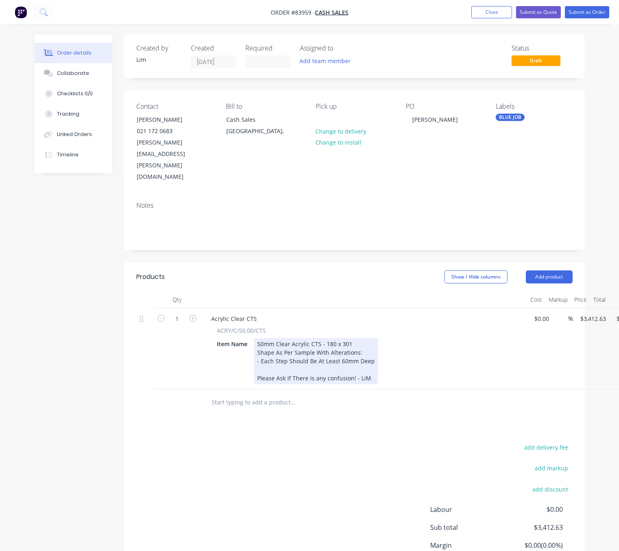
click at [316, 344] on div "50mm Clear Acrylic CTS - 180 x 301 Shape As Per Sample With Alterations: - Each…" at bounding box center [316, 361] width 124 height 46
click at [327, 342] on div "50mm Clear Acrylic CTS - 180 x 301 Shape As Per Sample With Alterations: - Each…" at bounding box center [316, 361] width 124 height 46
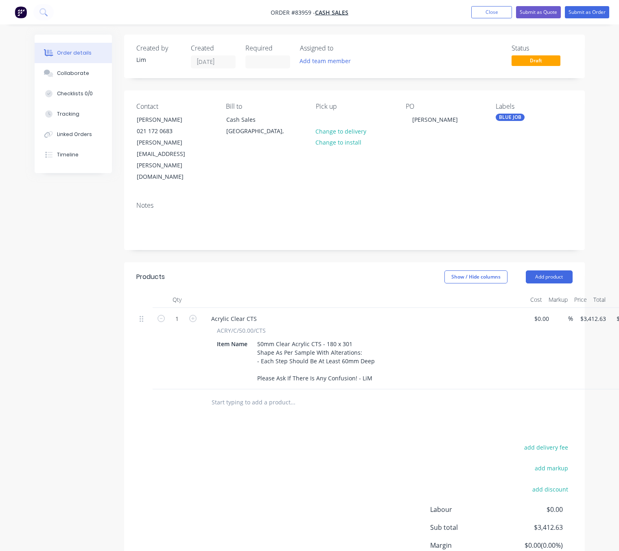
click at [264, 462] on div "add delivery fee add markup add discount Labour $0.00 Sub total $3,412.63 Margi…" at bounding box center [354, 520] width 436 height 157
click at [598, 313] on input "3412.63" at bounding box center [595, 319] width 30 height 12
type input "$235.95"
click at [269, 444] on div "add delivery fee add markup add discount Labour $0.00 Sub total $3,412.63 Margi…" at bounding box center [354, 520] width 436 height 157
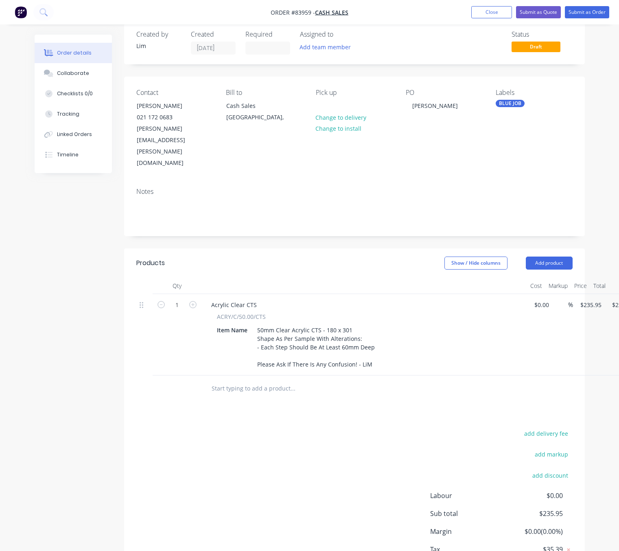
scroll to position [0, 0]
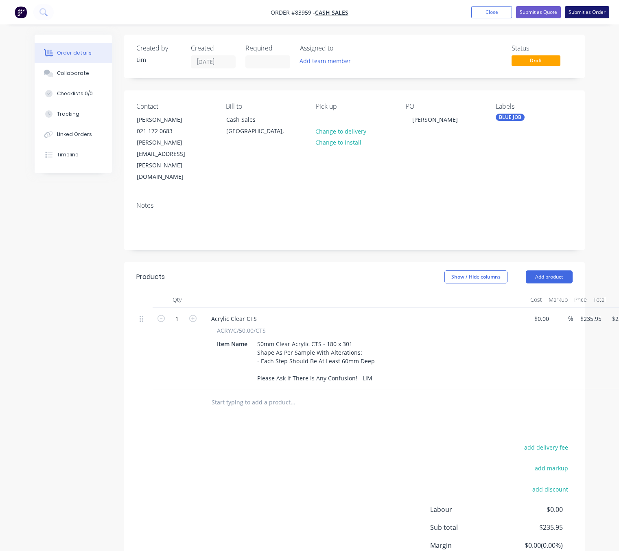
click at [585, 10] on button "Submit as Order" at bounding box center [587, 12] width 44 height 12
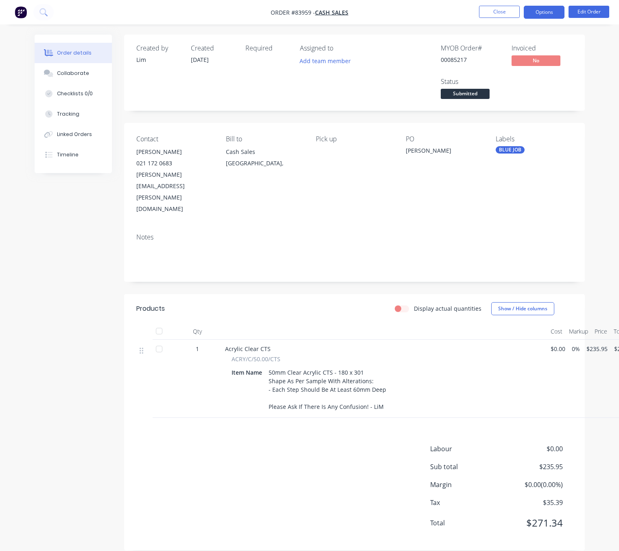
click at [546, 11] on button "Options" at bounding box center [544, 12] width 41 height 13
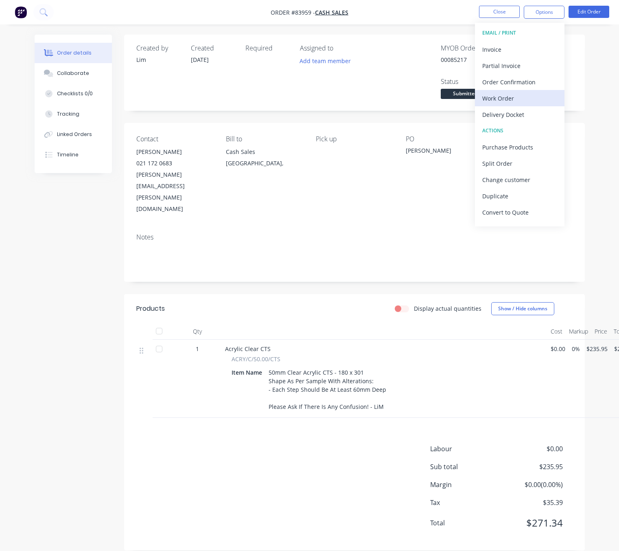
click at [520, 99] on div "Work Order" at bounding box center [519, 98] width 75 height 12
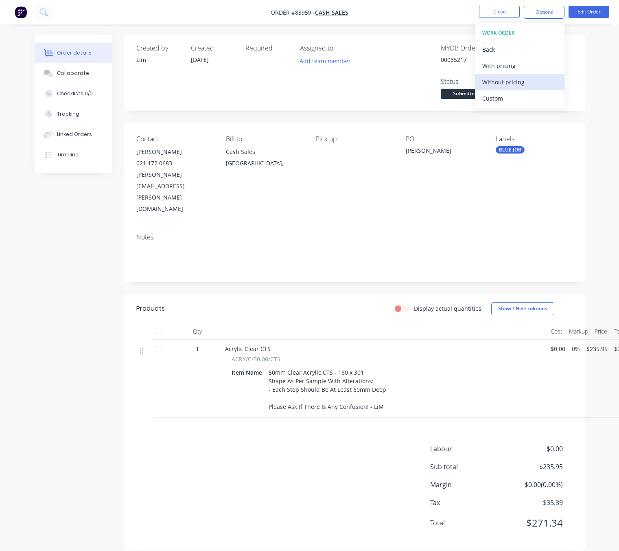
click at [526, 83] on div "Without pricing" at bounding box center [519, 82] width 75 height 12
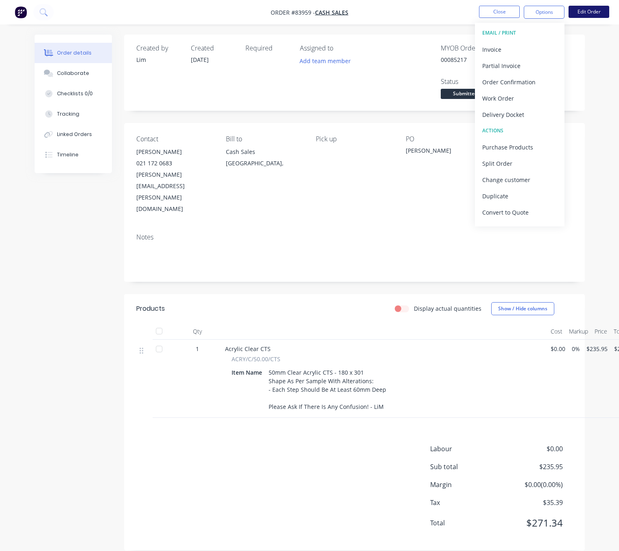
click at [585, 12] on button "Edit Order" at bounding box center [589, 12] width 41 height 12
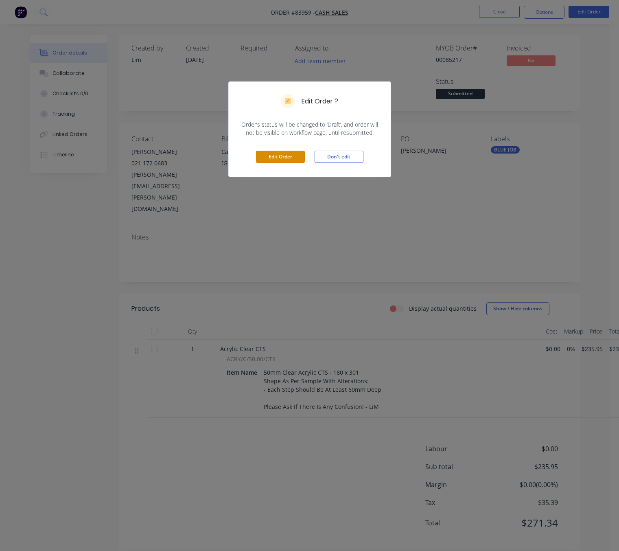
click at [296, 156] on button "Edit Order" at bounding box center [280, 157] width 49 height 12
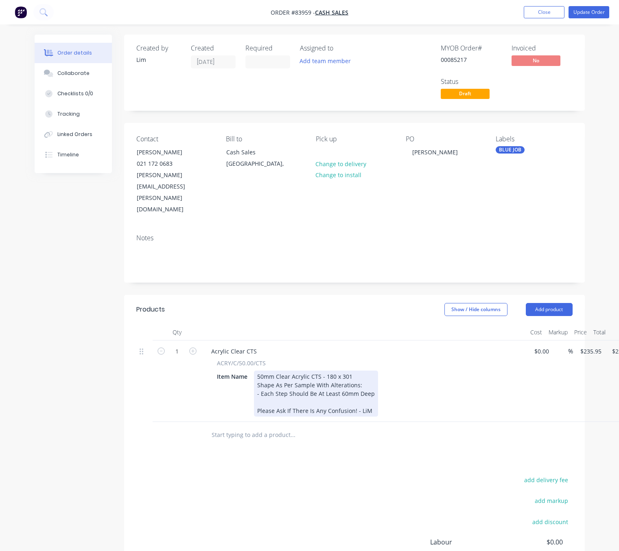
click at [372, 370] on div "50mm Clear Acrylic CTS - 180 x 301 Shape As Per Sample With Alterations: - Each…" at bounding box center [316, 393] width 124 height 46
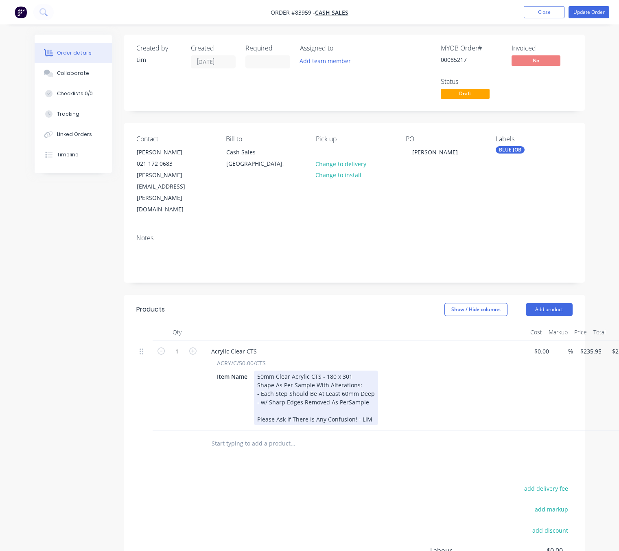
click at [346, 370] on div "50mm Clear Acrylic CTS - 180 x 301 Shape As Per Sample With Alterations: - Each…" at bounding box center [316, 397] width 124 height 55
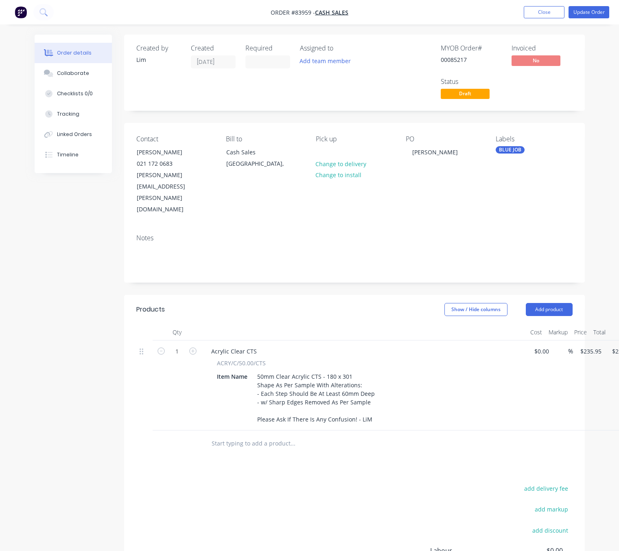
click at [319, 483] on div "add delivery fee add markup add discount Labour $0.00 Sub total $235.95 Margin …" at bounding box center [354, 561] width 436 height 157
click at [591, 12] on button "Update Order" at bounding box center [589, 12] width 41 height 12
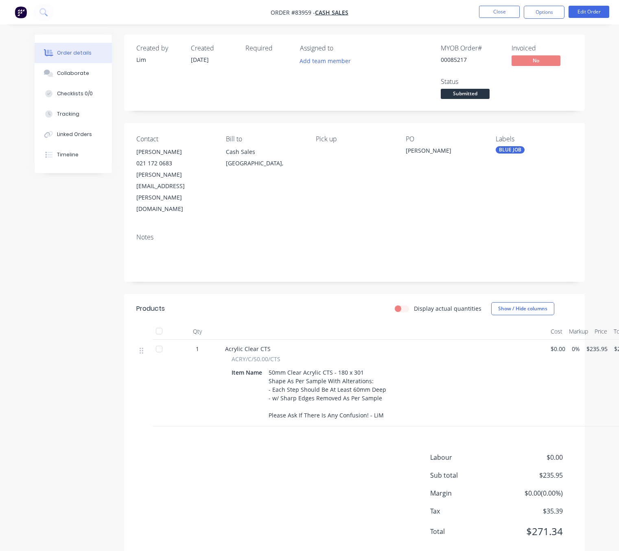
click at [555, 13] on button "Options" at bounding box center [544, 12] width 41 height 13
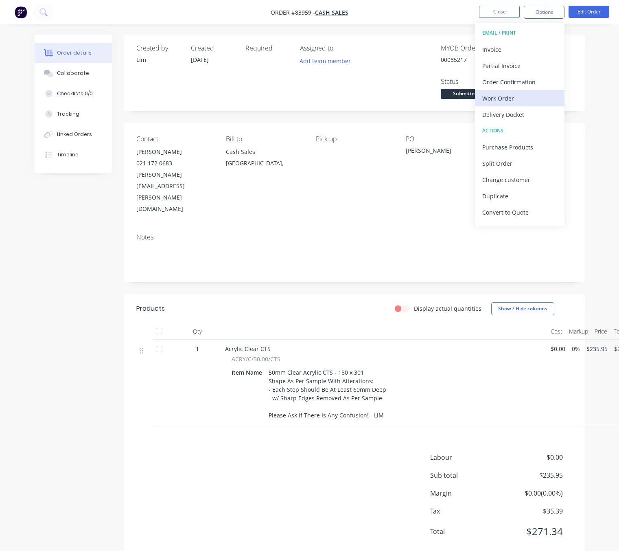
click at [517, 94] on div "Work Order" at bounding box center [519, 98] width 75 height 12
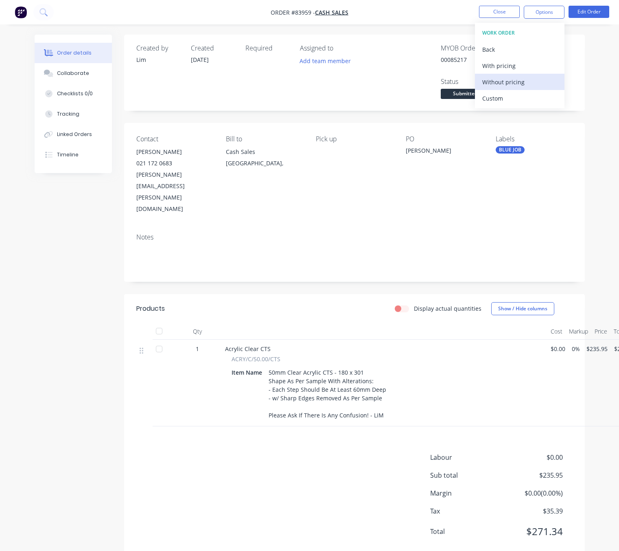
click at [520, 79] on div "Without pricing" at bounding box center [519, 82] width 75 height 12
click at [40, 426] on div "Created by Lim Created 15/08/25 Required Assigned to Add team member MYOB Order…" at bounding box center [310, 303] width 550 height 537
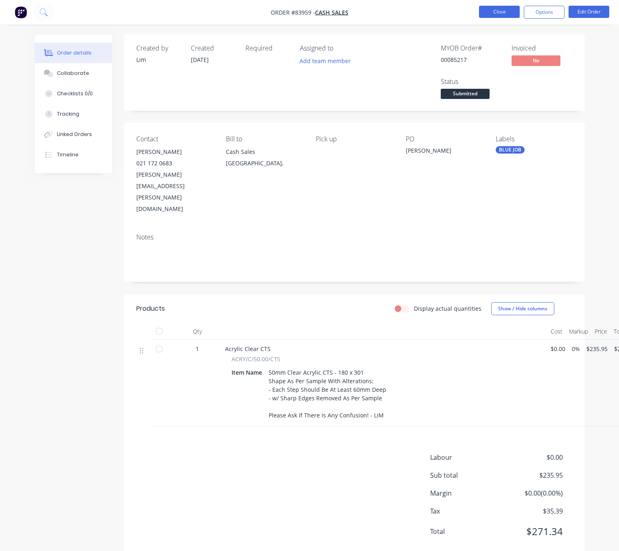
click at [506, 10] on button "Close" at bounding box center [499, 12] width 41 height 12
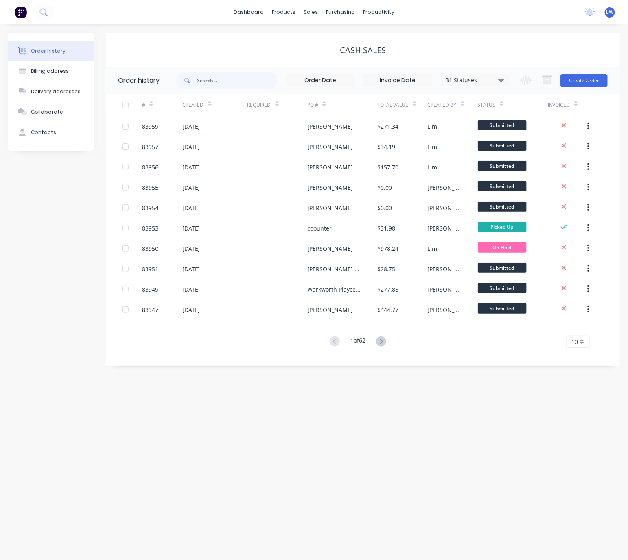
click at [579, 92] on div "Change order status Submitted Waiting on Supplier Waiting on Payment CNC Cut Sh…" at bounding box center [561, 80] width 93 height 26
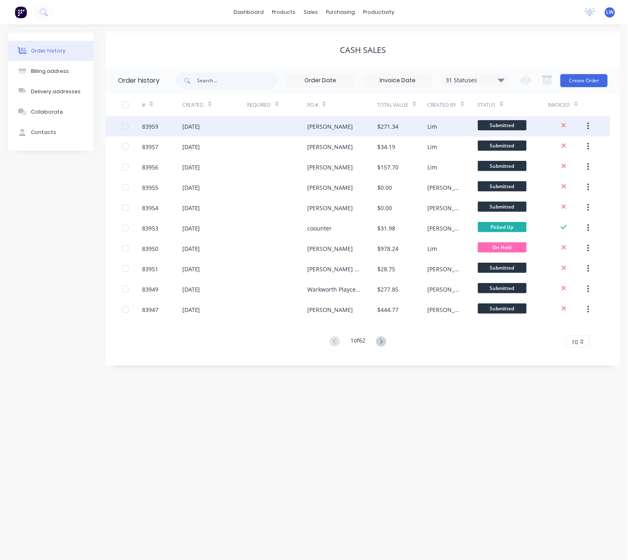
click at [355, 133] on div "Caroline Percy" at bounding box center [342, 126] width 70 height 20
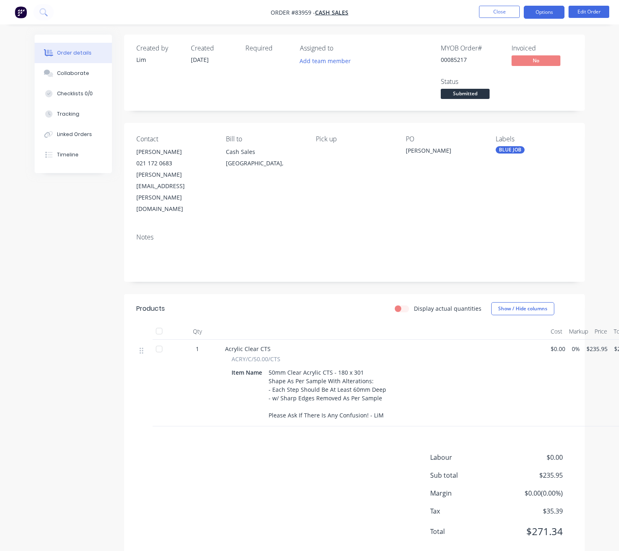
click at [551, 11] on button "Options" at bounding box center [544, 12] width 41 height 13
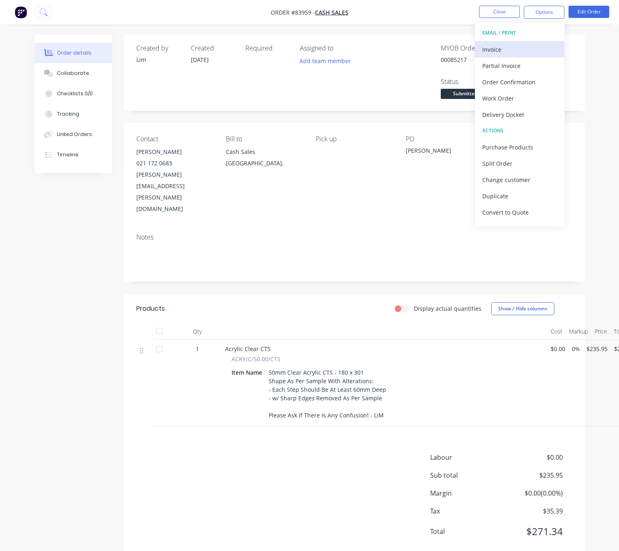
click at [531, 49] on div "Invoice" at bounding box center [519, 50] width 75 height 12
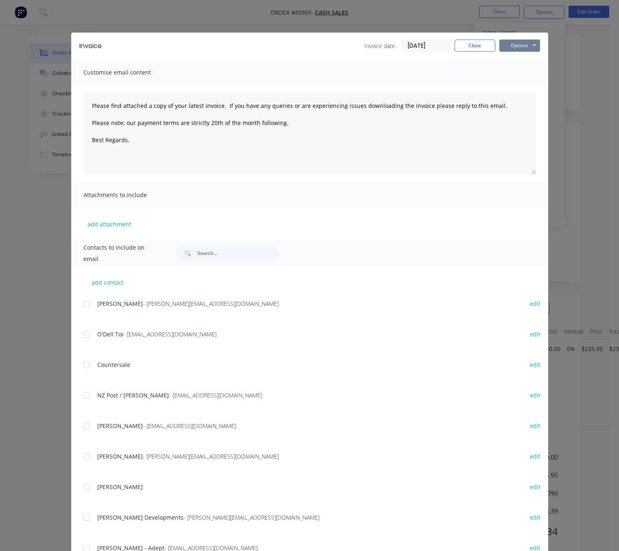
click at [531, 46] on button "Options" at bounding box center [520, 45] width 41 height 12
click at [528, 60] on button "Preview" at bounding box center [526, 59] width 52 height 13
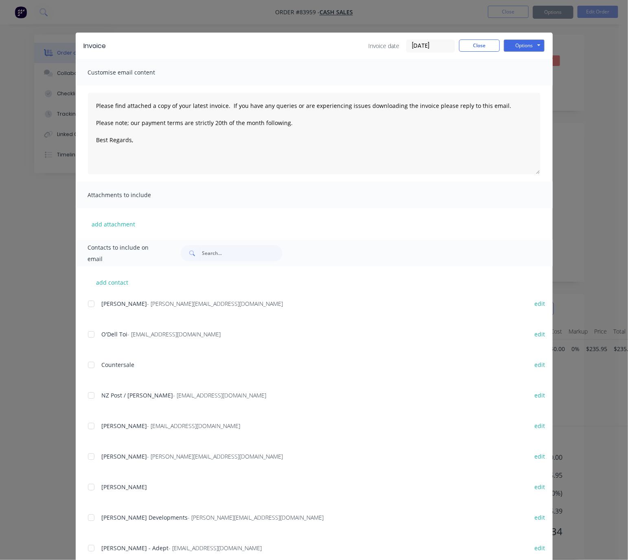
type textarea "Please find attached a copy of your latest invoice. If you have any queries or …"
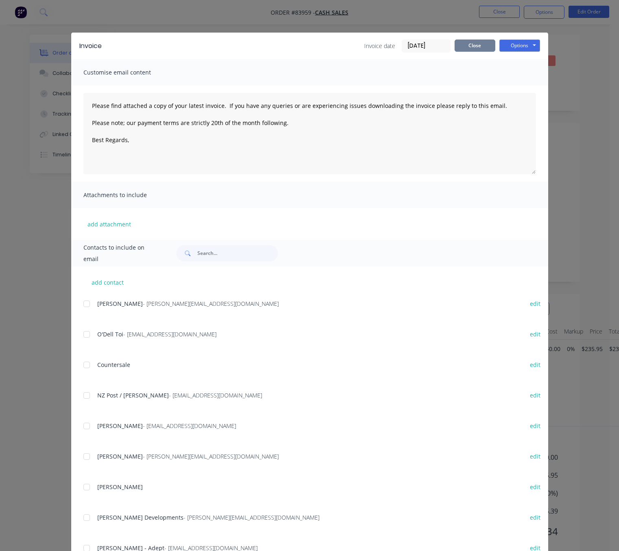
click at [485, 49] on button "Close" at bounding box center [475, 45] width 41 height 12
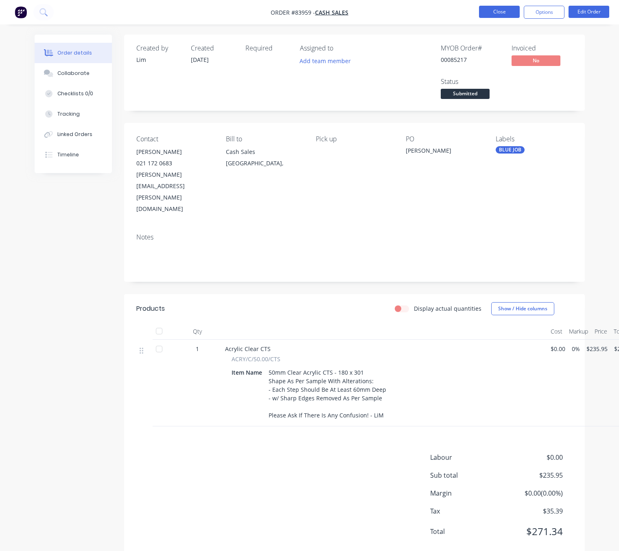
click at [498, 10] on button "Close" at bounding box center [499, 12] width 41 height 12
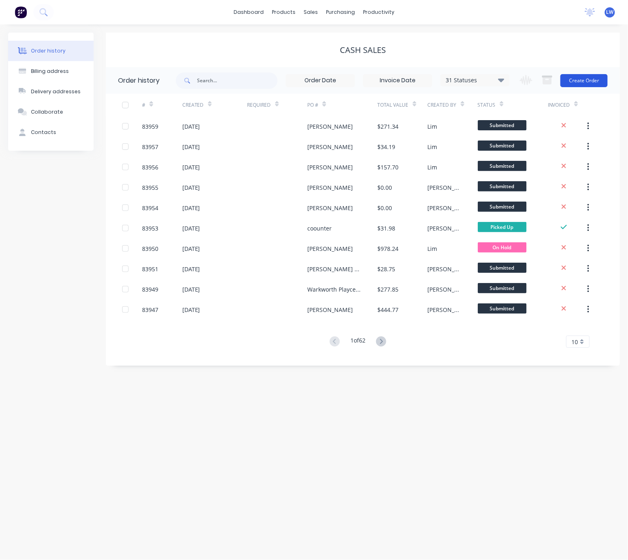
click at [584, 82] on button "Create Order" at bounding box center [584, 80] width 47 height 13
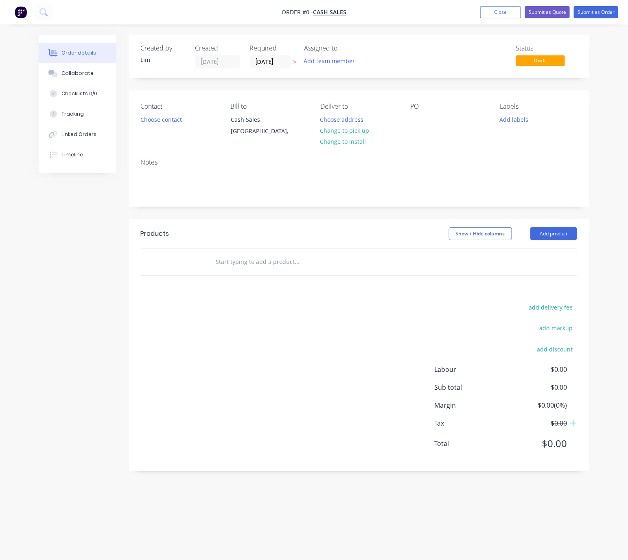
click at [296, 61] on button at bounding box center [295, 61] width 9 height 9
click at [171, 117] on button "Choose contact" at bounding box center [161, 119] width 50 height 11
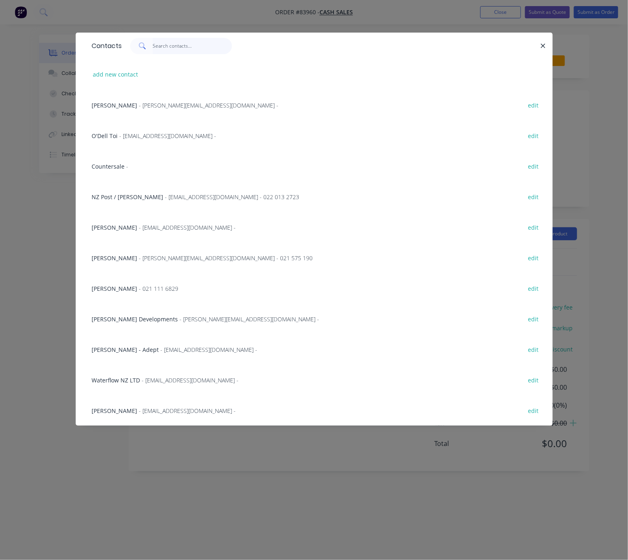
click at [169, 45] on input "text" at bounding box center [192, 46] width 79 height 16
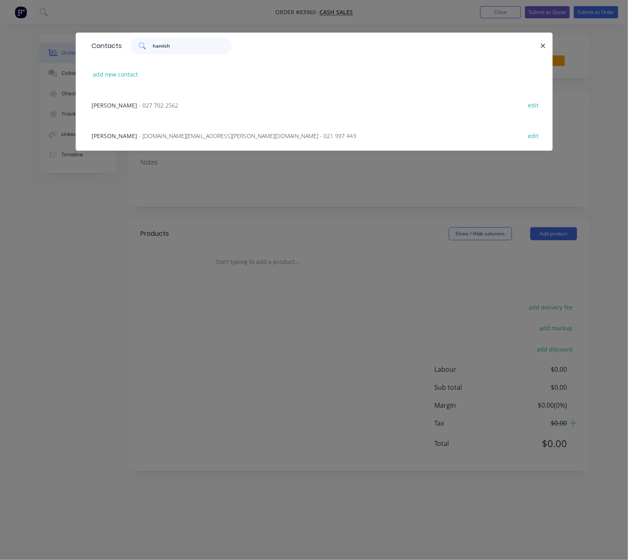
type input "hamish"
click at [169, 136] on span "- hamish.kennedy.nz@gmail.com - 021 997 443" at bounding box center [247, 136] width 217 height 8
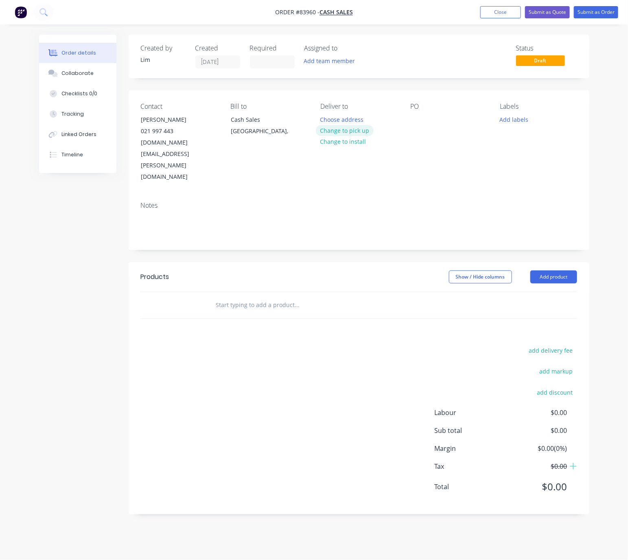
click at [366, 131] on button "Change to pick up" at bounding box center [345, 130] width 58 height 11
click at [356, 132] on button "Change to delivery" at bounding box center [345, 130] width 59 height 11
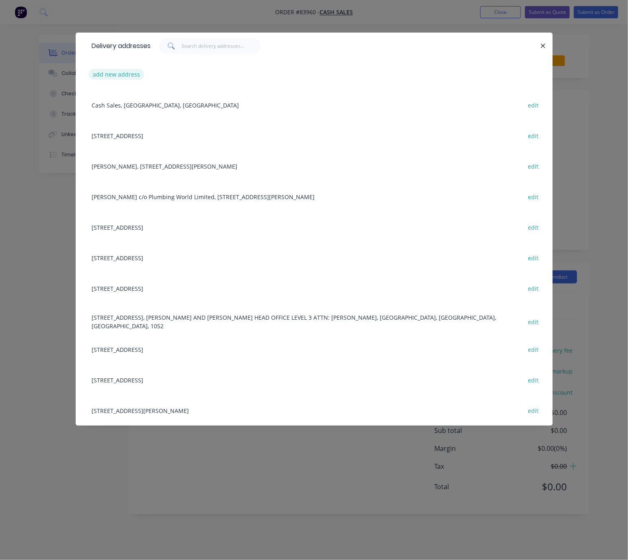
click at [118, 75] on button "add new address" at bounding box center [117, 74] width 56 height 11
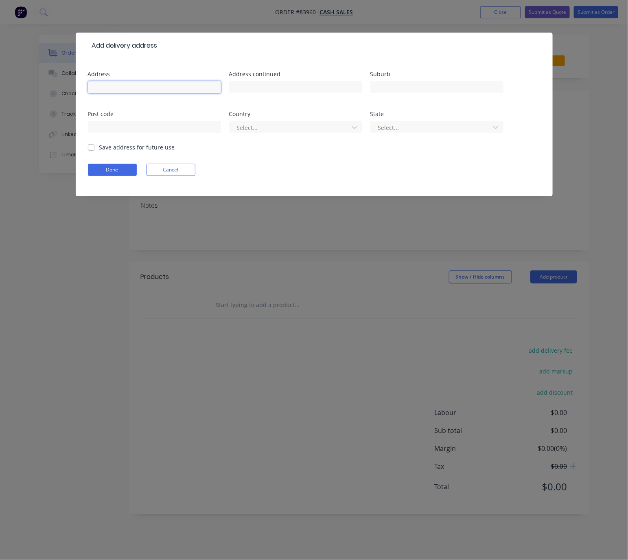
click at [149, 85] on input "text" at bounding box center [154, 87] width 133 height 12
paste input "23 Rahiri Rd Mt Eden Auckland 1024"
drag, startPoint x: 128, startPoint y: 85, endPoint x: 208, endPoint y: 94, distance: 79.9
click at [208, 94] on div "23 Rahiri Rd Mt Eden Auckland 1024" at bounding box center [154, 91] width 133 height 24
type input "23 Rahiri Rd"
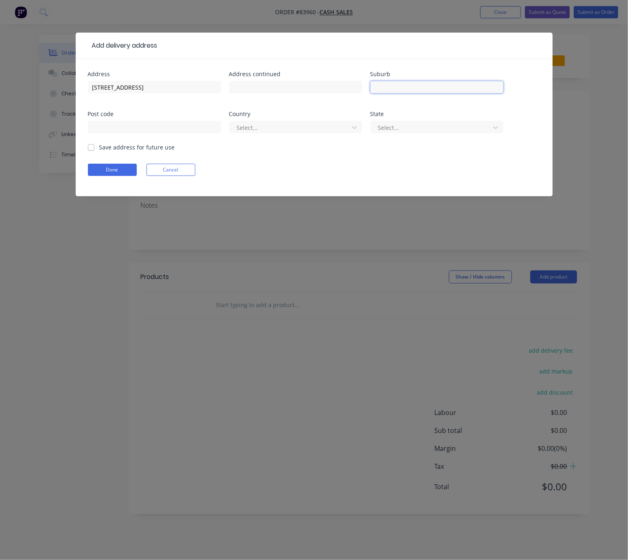
click at [409, 86] on input "text" at bounding box center [436, 87] width 133 height 12
paste input "Mt Eden Auckland 1024"
drag, startPoint x: 435, startPoint y: 86, endPoint x: 401, endPoint y: 86, distance: 34.6
click at [401, 86] on input "Mt Eden Auckland 1024" at bounding box center [436, 87] width 133 height 12
type input "Mt Eden"
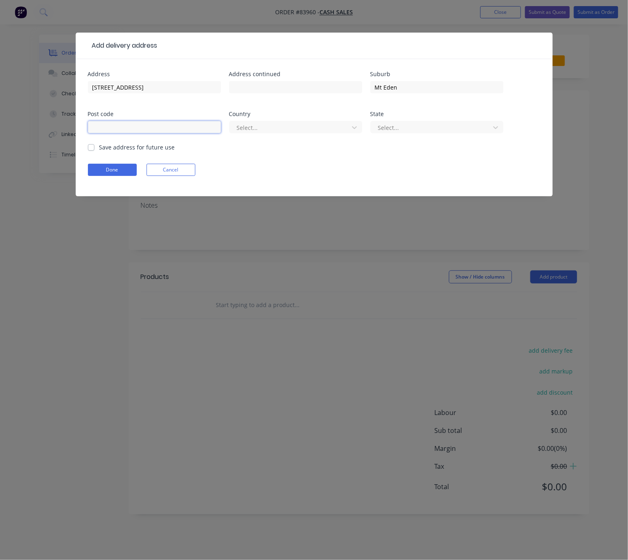
click at [166, 128] on input "text" at bounding box center [154, 127] width 133 height 12
paste input "Auckland 1024"
drag, startPoint x: 119, startPoint y: 127, endPoint x: 63, endPoint y: 129, distance: 56.2
click at [64, 129] on div "Add delivery address Address 23 Rahiri Rd Address continued Suburb Mt Eden Post…" at bounding box center [314, 280] width 628 height 560
type input "1024"
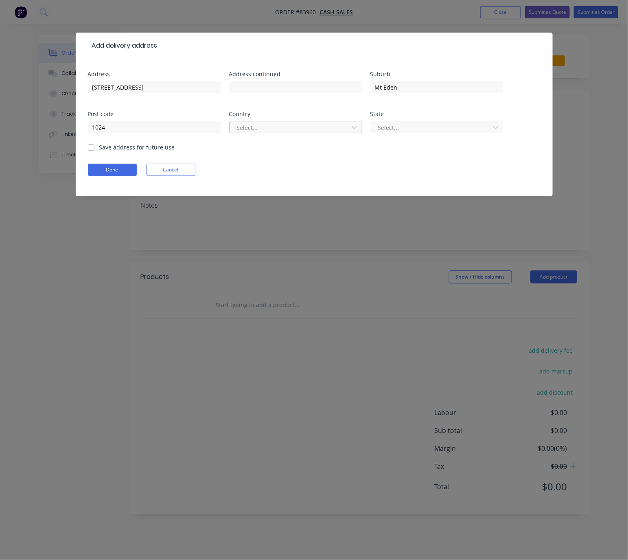
click at [255, 127] on div at bounding box center [290, 128] width 109 height 10
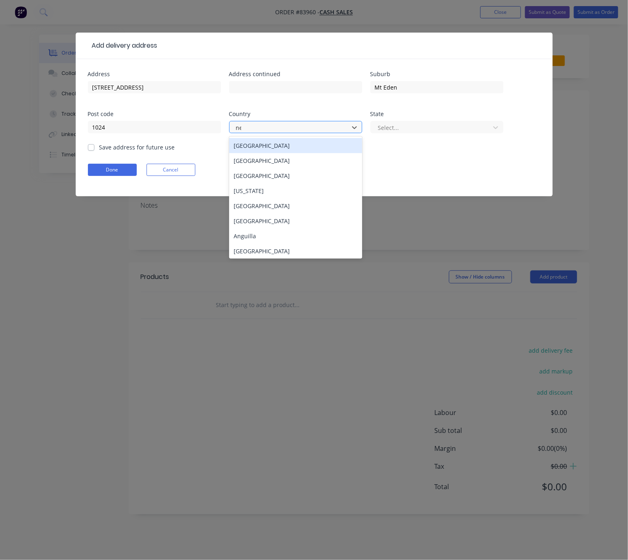
type input "new"
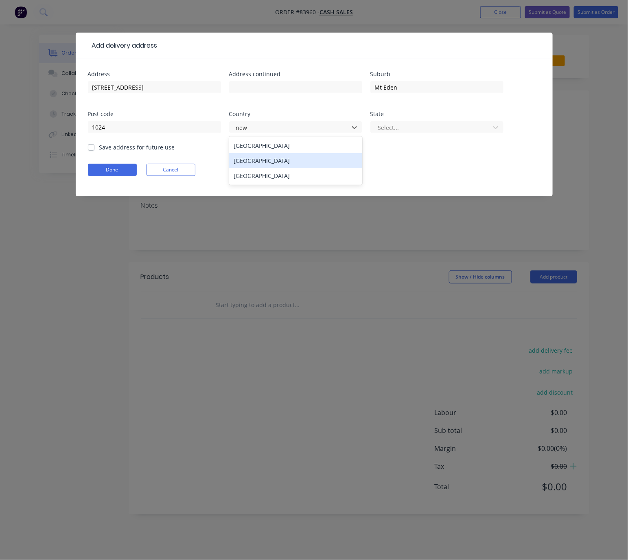
click at [280, 160] on div "New Zealand" at bounding box center [295, 160] width 133 height 15
click at [396, 129] on div at bounding box center [431, 128] width 109 height 10
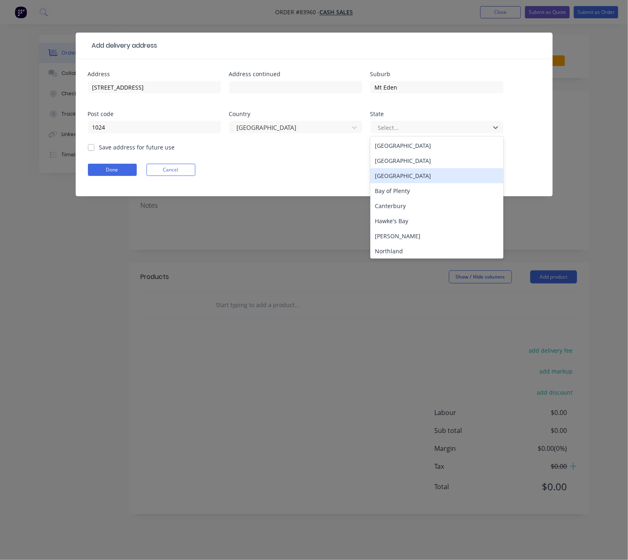
click at [418, 173] on div "Auckland" at bounding box center [436, 175] width 133 height 15
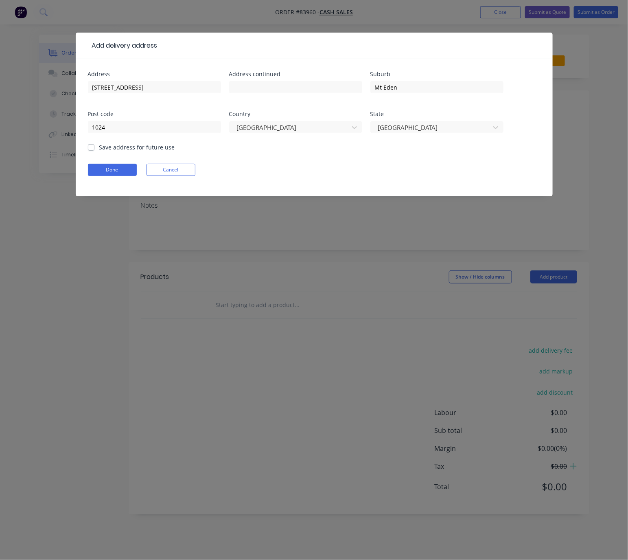
click at [99, 149] on label "Save address for future use" at bounding box center [137, 147] width 76 height 9
click at [90, 149] on input "Save address for future use" at bounding box center [91, 147] width 7 height 8
checkbox input "true"
click at [104, 171] on button "Done" at bounding box center [112, 170] width 49 height 12
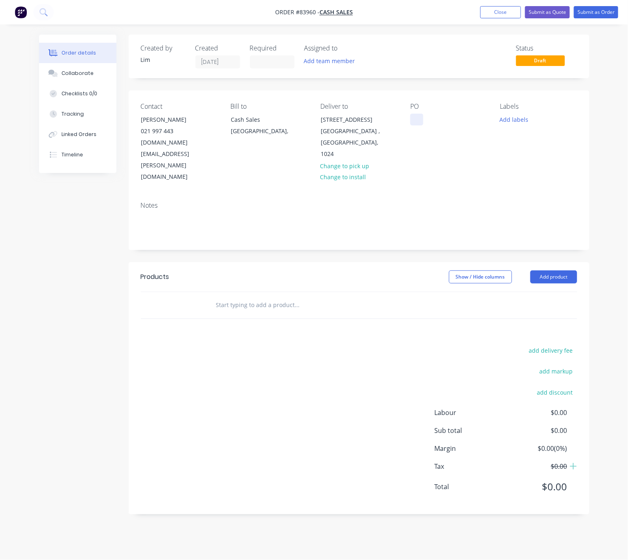
click at [422, 122] on div at bounding box center [416, 120] width 13 height 12
click at [522, 121] on button "Add labels" at bounding box center [514, 119] width 37 height 11
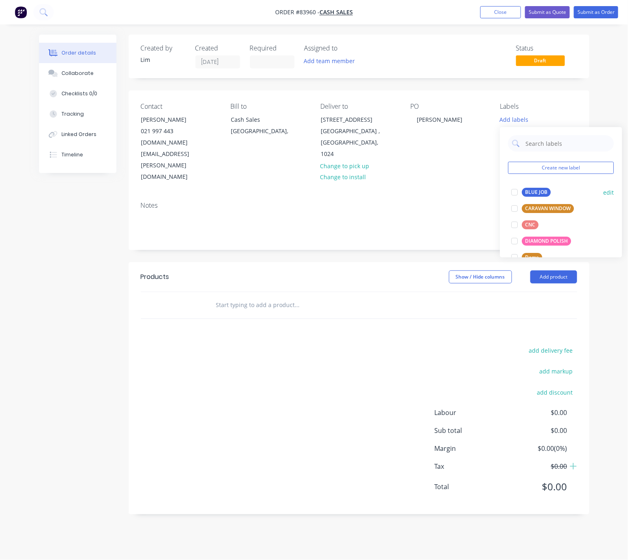
click at [534, 191] on div "BLUE JOB" at bounding box center [536, 192] width 29 height 9
click at [360, 270] on div "Show / Hide columns Add product" at bounding box center [405, 276] width 344 height 13
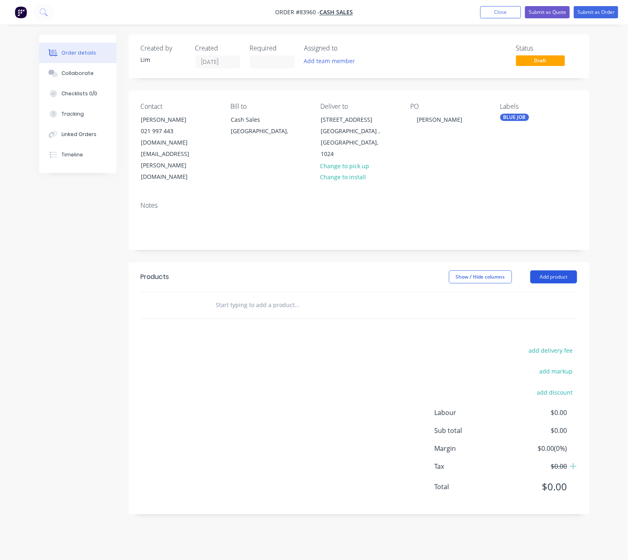
drag, startPoint x: 563, startPoint y: 242, endPoint x: 566, endPoint y: 253, distance: 11.3
click at [564, 270] on button "Add product" at bounding box center [553, 276] width 47 height 13
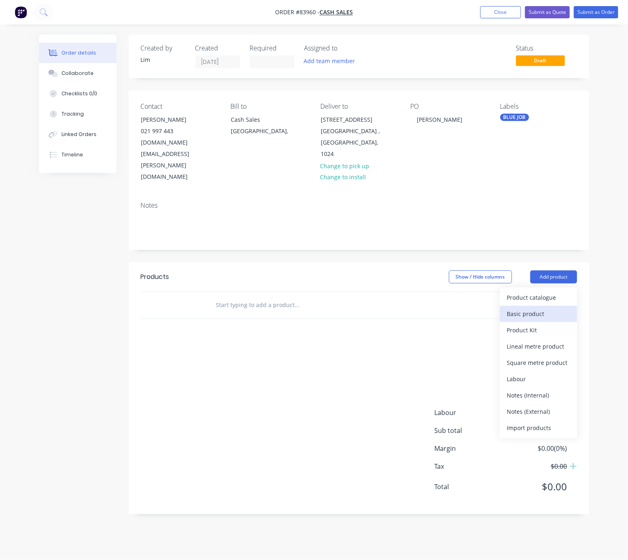
click at [552, 308] on div "Basic product" at bounding box center [538, 314] width 63 height 12
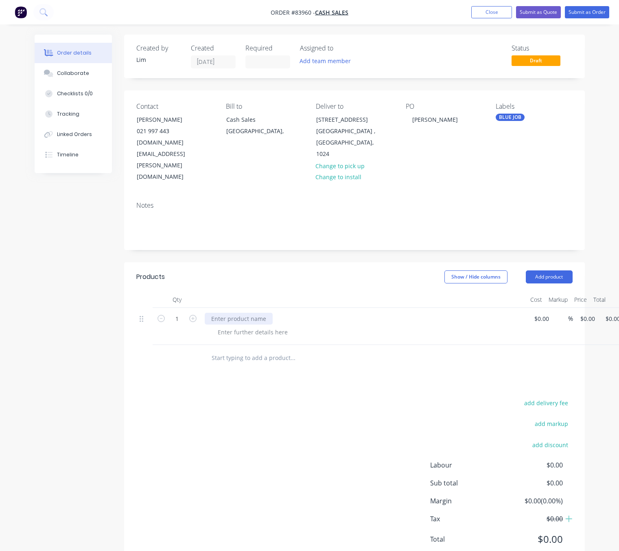
click at [242, 313] on div at bounding box center [239, 319] width 68 height 12
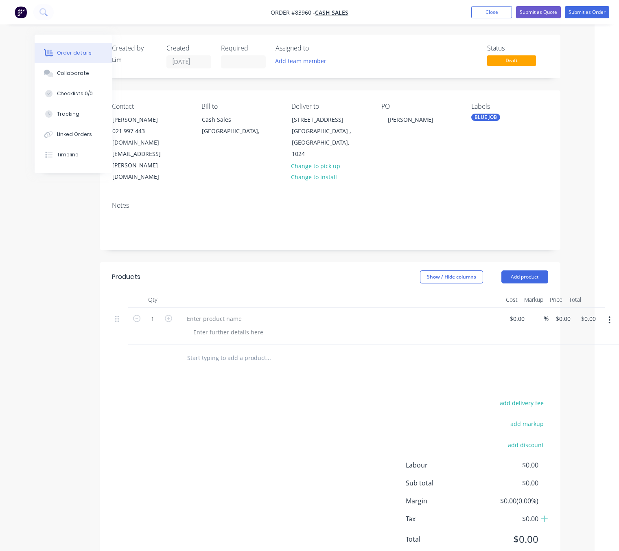
click at [609, 316] on icon "button" at bounding box center [610, 320] width 2 height 9
click at [582, 368] on div "Delete" at bounding box center [581, 374] width 63 height 12
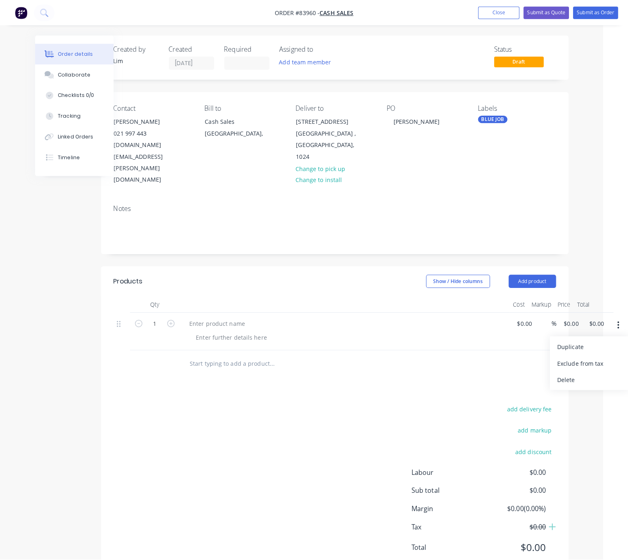
scroll to position [0, 0]
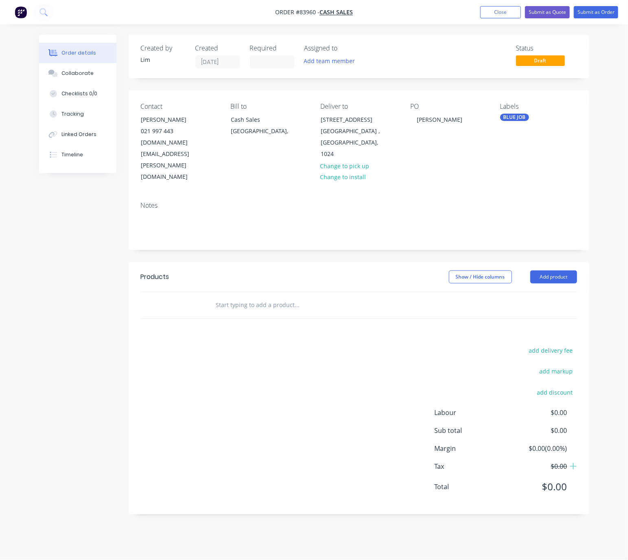
click at [241, 297] on input "text" at bounding box center [297, 305] width 163 height 16
type input "customer"
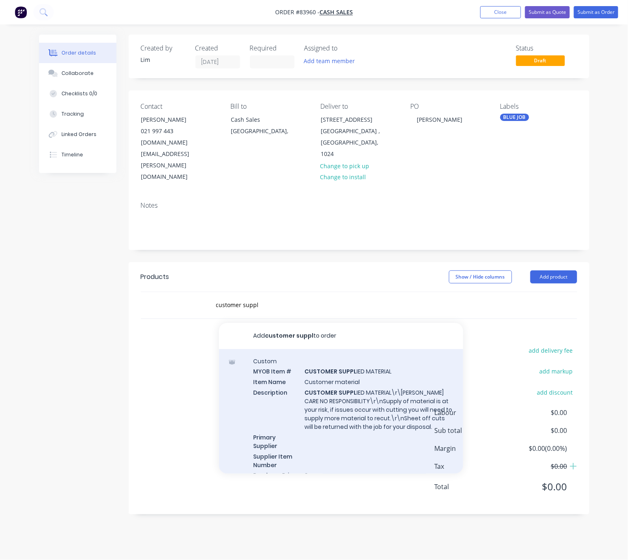
type input "customer suppl"
click at [330, 373] on div "Custom MYOB Item # CUSTOMER SUPPL IED MATERIAL Item Name Customer material Desc…" at bounding box center [341, 423] width 244 height 149
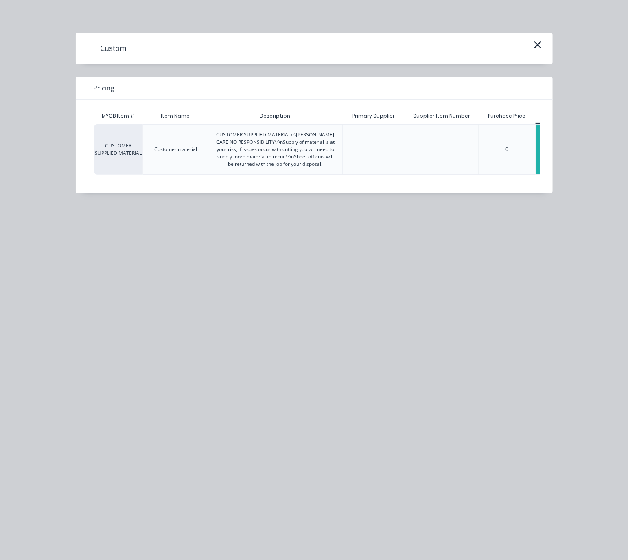
click at [537, 158] on div "$0.00" at bounding box center [556, 150] width 41 height 50
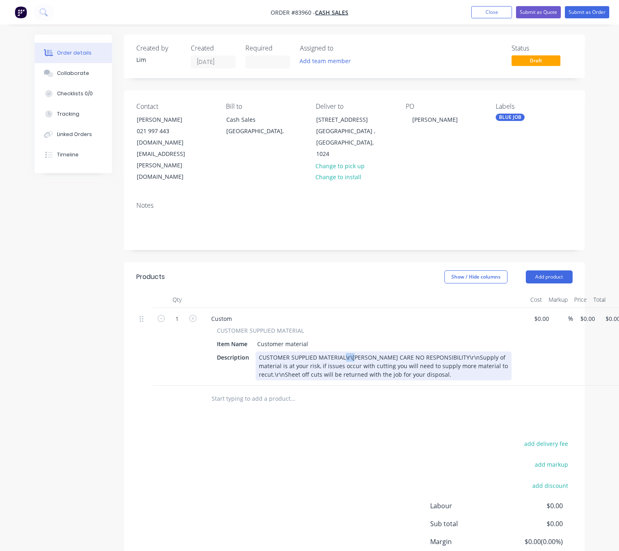
drag, startPoint x: 353, startPoint y: 323, endPoint x: 344, endPoint y: 322, distance: 9.4
click at [344, 351] on div "CUSTOMER SUPPLIED MATERIAL\r\nALL CARE NO RESPONSIBILITY\r\nSupply of material …" at bounding box center [384, 365] width 256 height 29
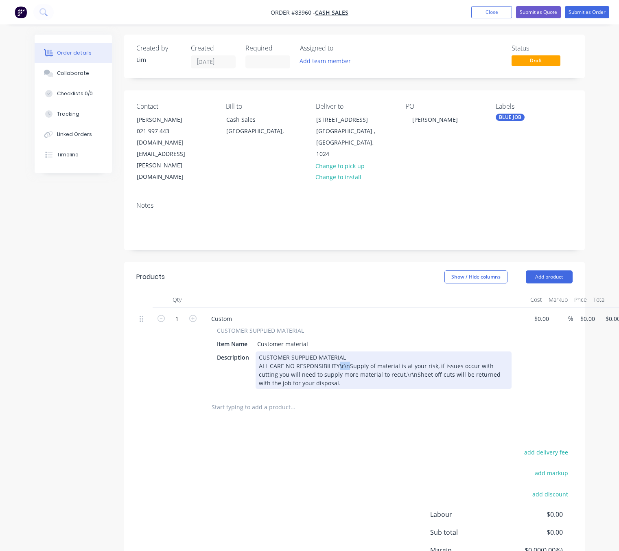
drag, startPoint x: 347, startPoint y: 329, endPoint x: 337, endPoint y: 331, distance: 10.1
click at [337, 351] on div "CUSTOMER SUPPLIED MATERIAL ALL CARE NO RESPONSIBILITY\r\nSupply of material is …" at bounding box center [384, 369] width 256 height 37
drag, startPoint x: 311, startPoint y: 348, endPoint x: 303, endPoint y: 348, distance: 8.1
click at [303, 351] on div "CUSTOMER SUPPLIED MATERIAL ALL CARE NO RESPONSIBILITY Supply of material is at …" at bounding box center [384, 369] width 256 height 37
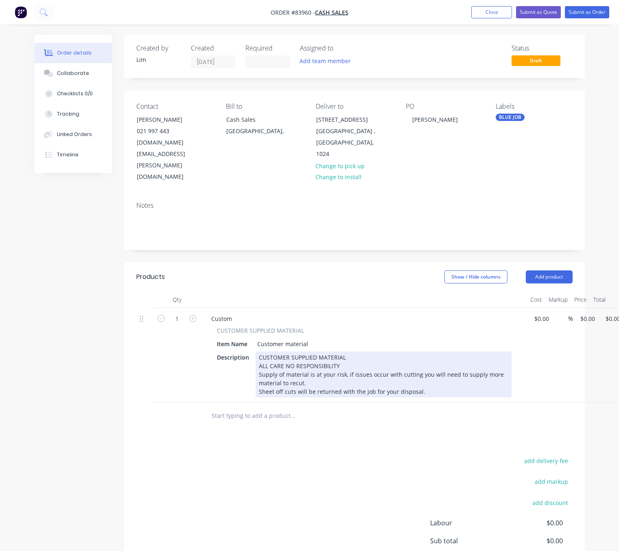
click at [354, 351] on div "CUSTOMER SUPPLIED MATERIAL ALL CARE NO RESPONSIBILITY Supply of material is at …" at bounding box center [384, 374] width 256 height 46
drag, startPoint x: 362, startPoint y: 324, endPoint x: 349, endPoint y: 325, distance: 12.7
click at [349, 351] on div "CUSTOMER SUPPLIED MATERIAL - ACM Silver Mirror Sheet ALL CARE NO RESPONSIBILITY…" at bounding box center [384, 374] width 256 height 46
click at [351, 351] on div "CUSTOMER SUPPLIED MATERIAL - 4mm Silver Mirror Sheet ALL CARE NO RESPONSIBILITY…" at bounding box center [384, 374] width 256 height 46
click at [398, 351] on div "CUSTOMER SUPPLIED MATERIAL - 3mm Silver Mirror Sheet ALL CARE NO RESPONSIBILITY…" at bounding box center [384, 374] width 256 height 46
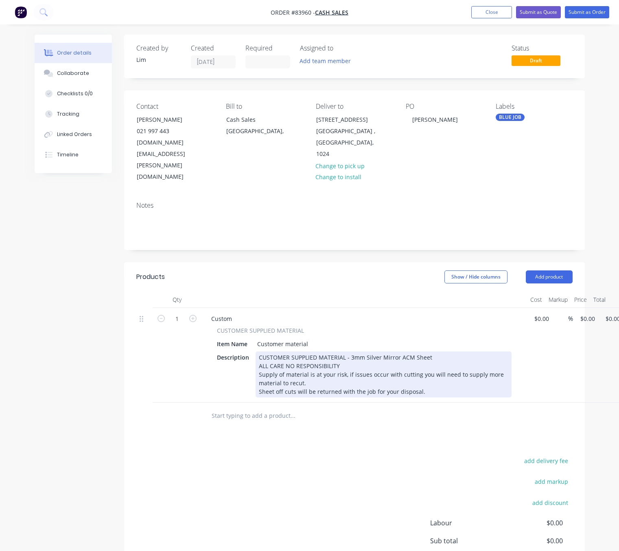
click at [456, 351] on div "CUSTOMER SUPPLIED MATERIAL - 3mm Silver Mirror ACM Sheet ALL CARE NO RESPONSIBI…" at bounding box center [384, 374] width 256 height 46
click at [435, 355] on div "CUSTOMER SUPPLIED MATERIAL - 3mm Silver Mirror ACM Sheet 1220 x 2440 ALL CARE N…" at bounding box center [384, 374] width 256 height 46
click at [257, 351] on div "CUSTOMER SUPPLIED MATERIAL - 3mm Silver Mirror ACM Sheet 1220 x 2440 ALL CARE N…" at bounding box center [384, 374] width 256 height 46
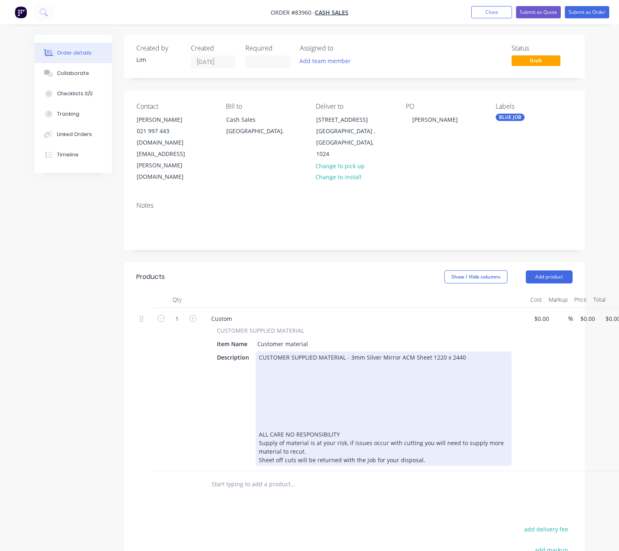
click at [269, 351] on div "CUSTOMER SUPPLIED MATERIAL - 3mm Silver Mirror ACM Sheet 1220 x 2440 ALL CARE N…" at bounding box center [384, 408] width 256 height 114
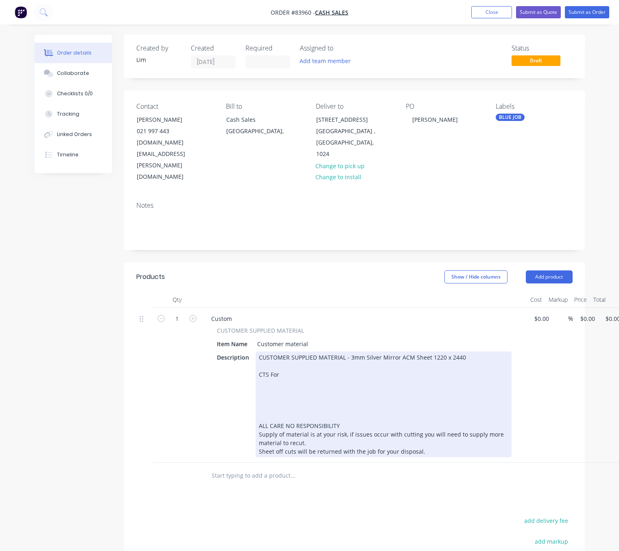
click at [283, 351] on div "CUSTOMER SUPPLIED MATERIAL - 3mm Silver Mirror ACM Sheet 1220 x 2440 CTS For AL…" at bounding box center [384, 404] width 256 height 106
click at [265, 351] on div "CUSTOMER SUPPLIED MATERIAL - 3mm Silver Mirror ACM Sheet 1220 x 2440 PLease Cut…" at bounding box center [384, 404] width 256 height 106
click at [316, 351] on div "CUSTOMER SUPPLIED MATERIAL - 3mm Silver Mirror ACM Sheet 1220 x 2440 Please Cut…" at bounding box center [384, 404] width 256 height 106
